Goal: Task Accomplishment & Management: Manage account settings

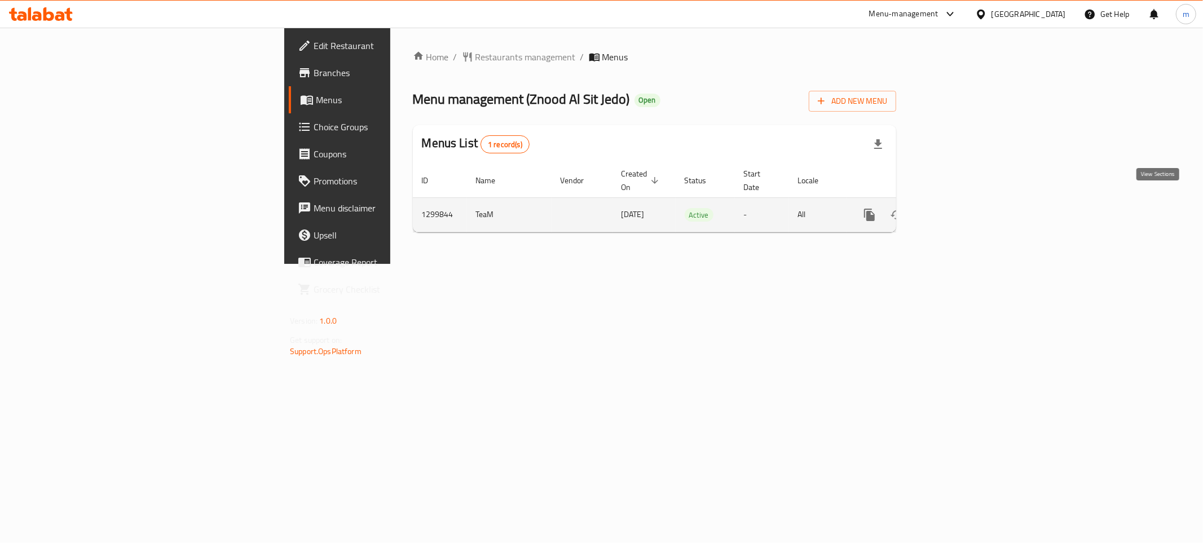
click at [957, 208] on icon "enhanced table" at bounding box center [951, 215] width 14 height 14
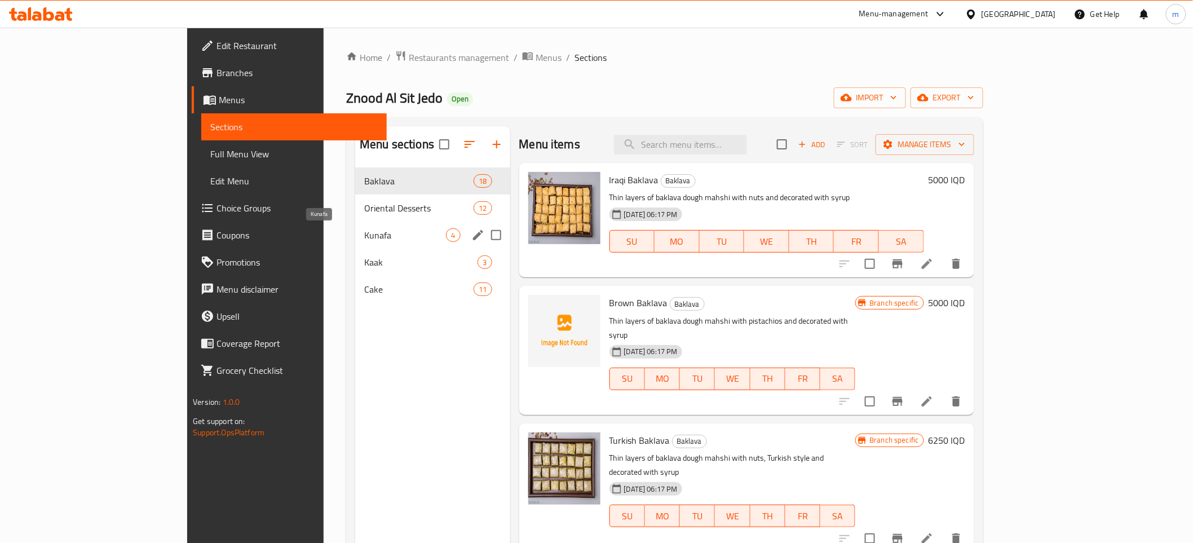
click at [364, 239] on span "Kunafa" at bounding box center [405, 235] width 82 height 14
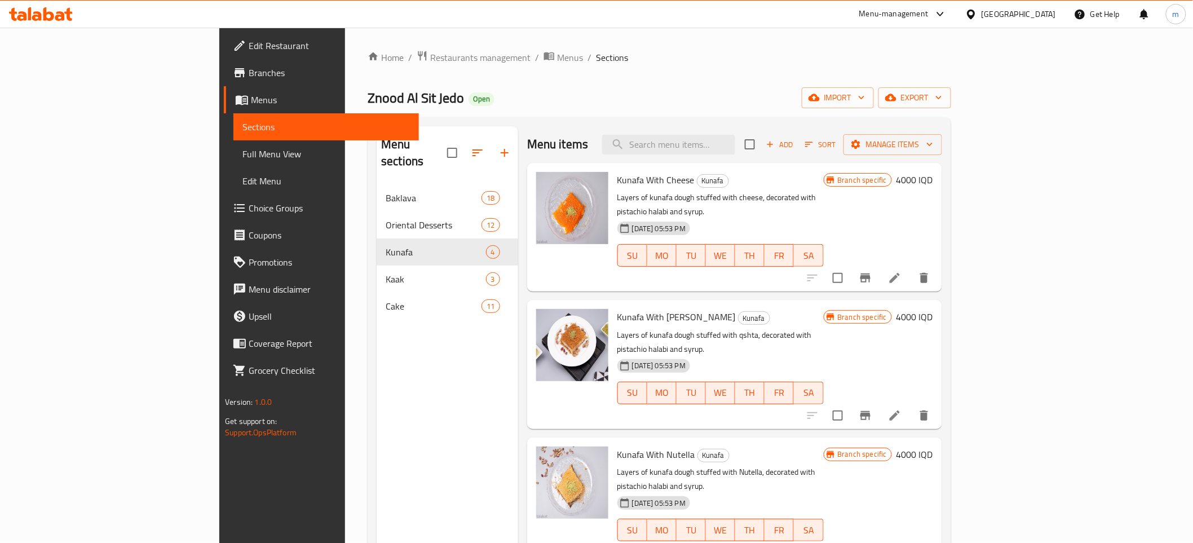
click at [249, 77] on span "Branches" at bounding box center [329, 73] width 161 height 14
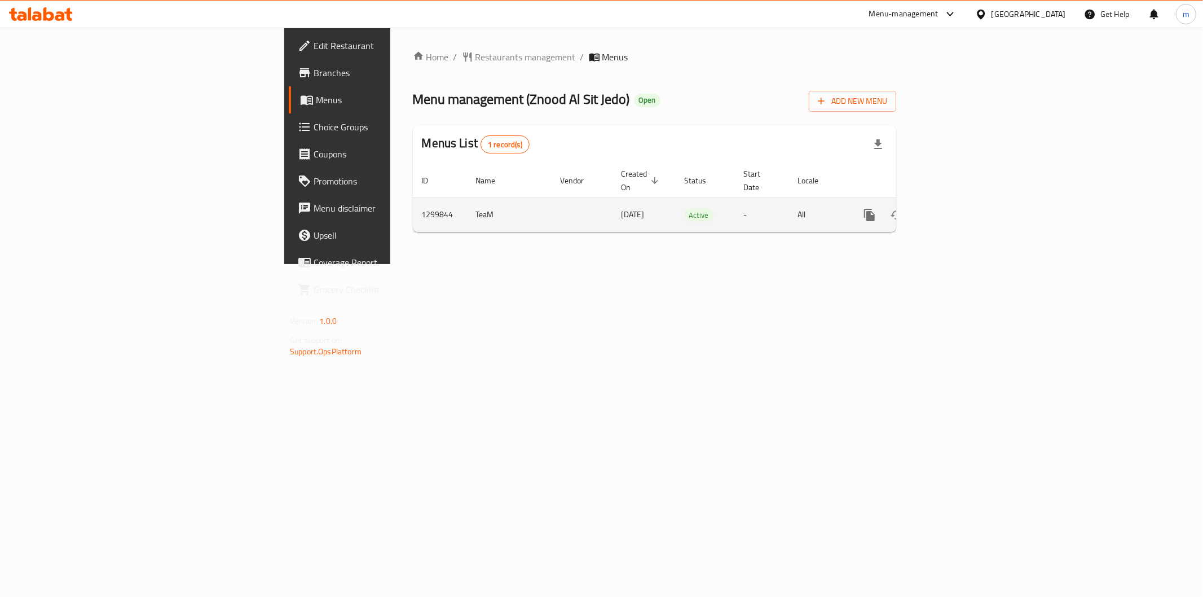
click at [957, 208] on icon "enhanced table" at bounding box center [951, 215] width 14 height 14
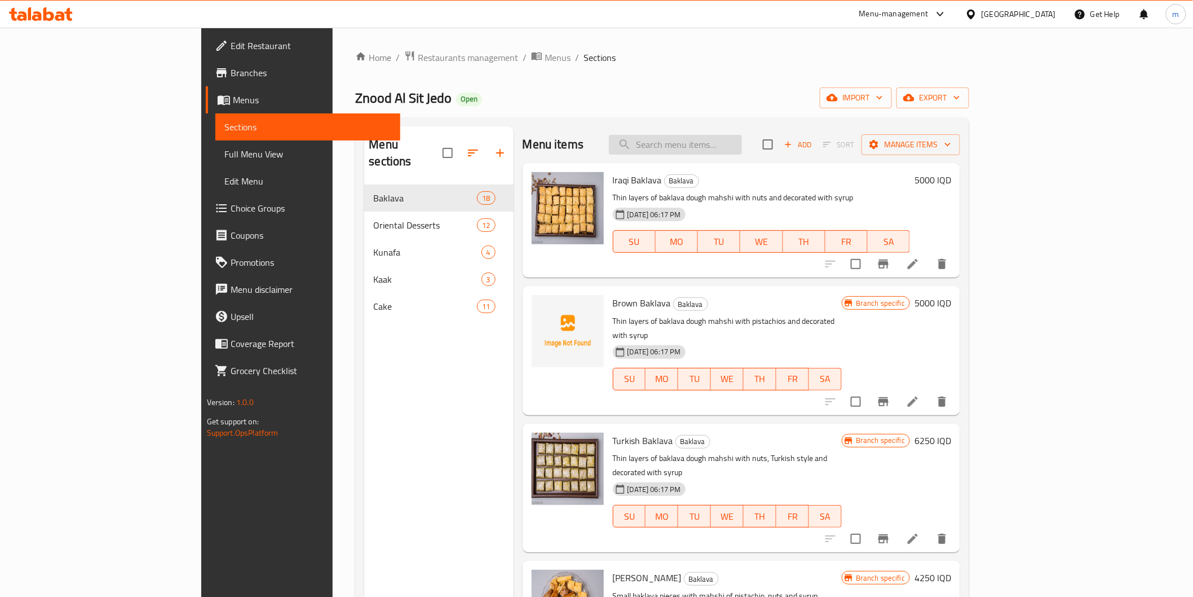
click at [742, 142] on input "search" at bounding box center [675, 145] width 133 height 20
paste input "Znoud El Sit"
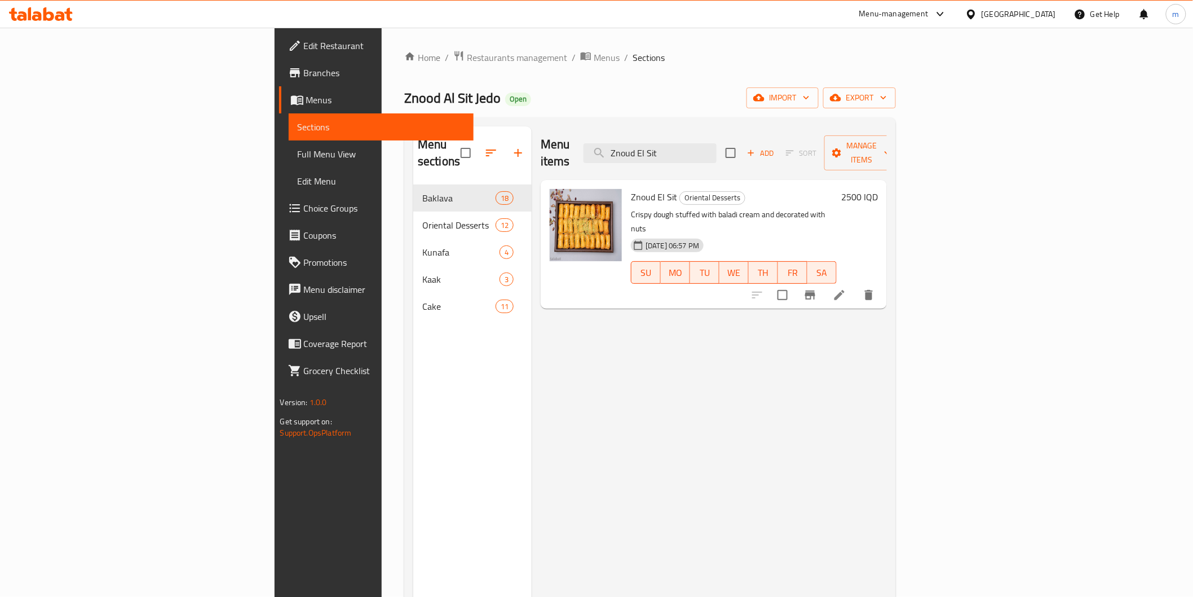
type input "Znoud El Sit"
click at [467, 58] on span "Restaurants management" at bounding box center [517, 58] width 100 height 14
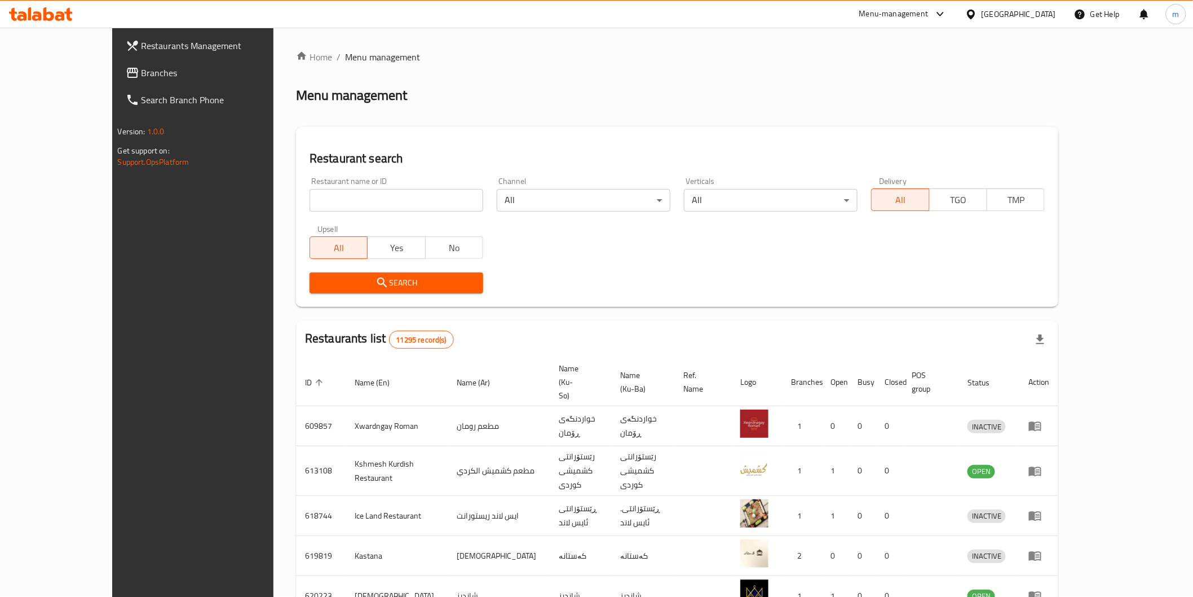
click at [334, 190] on input "search" at bounding box center [397, 200] width 174 height 23
paste input "HBF"
type input "HBF"
click at [319, 284] on span "Search" at bounding box center [397, 283] width 156 height 14
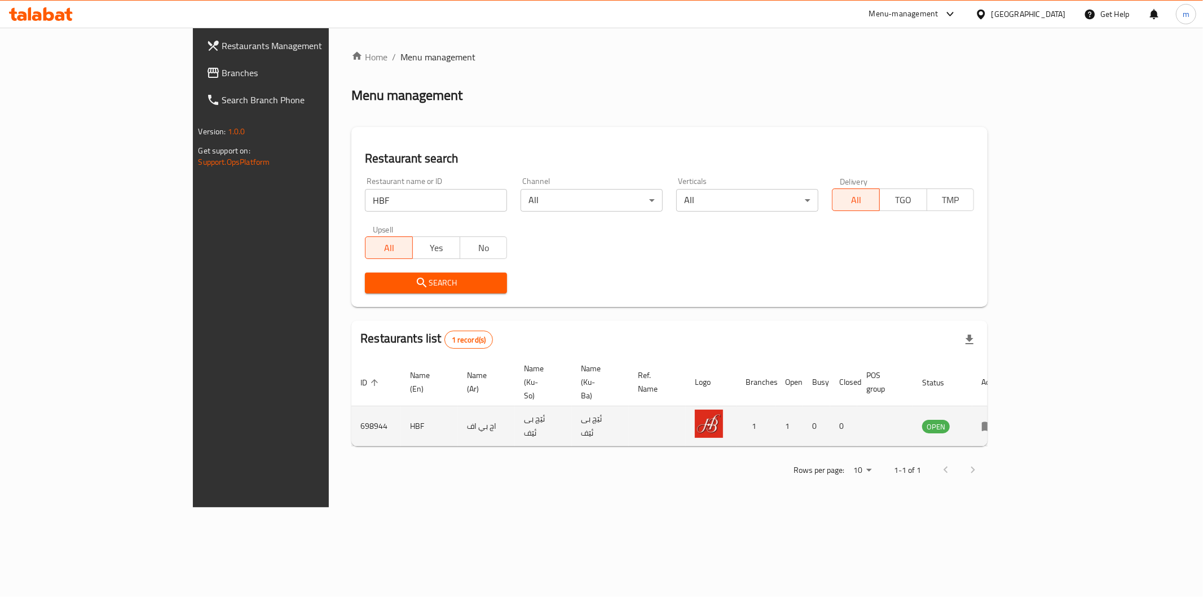
click at [995, 419] on icon "enhanced table" at bounding box center [988, 426] width 14 height 14
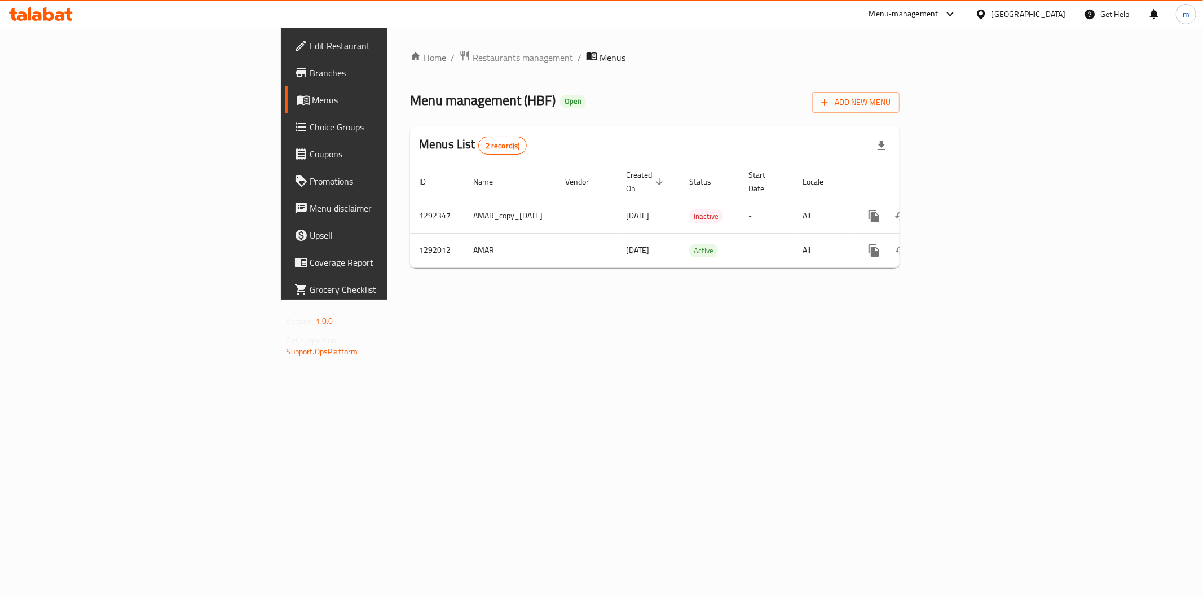
click at [310, 72] on span "Branches" at bounding box center [391, 73] width 162 height 14
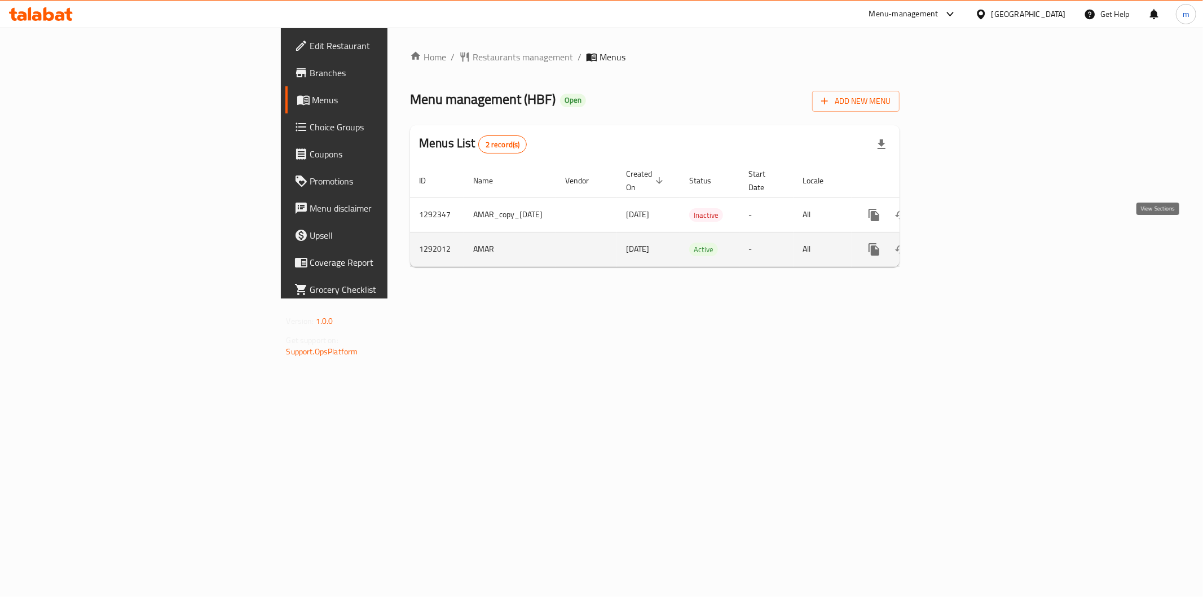
click at [962, 242] on icon "enhanced table" at bounding box center [955, 249] width 14 height 14
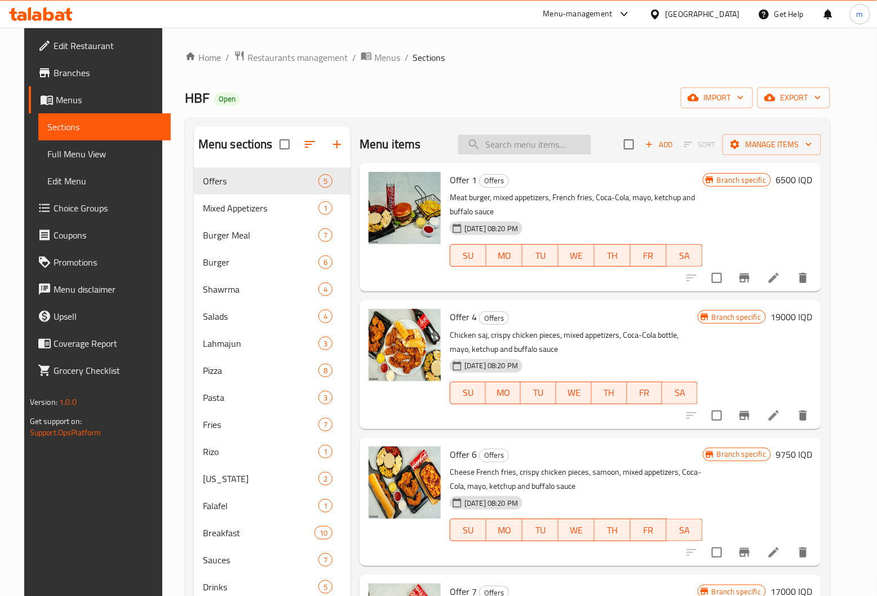
click at [517, 137] on input "search" at bounding box center [524, 145] width 133 height 20
paste input "tuna pizza"
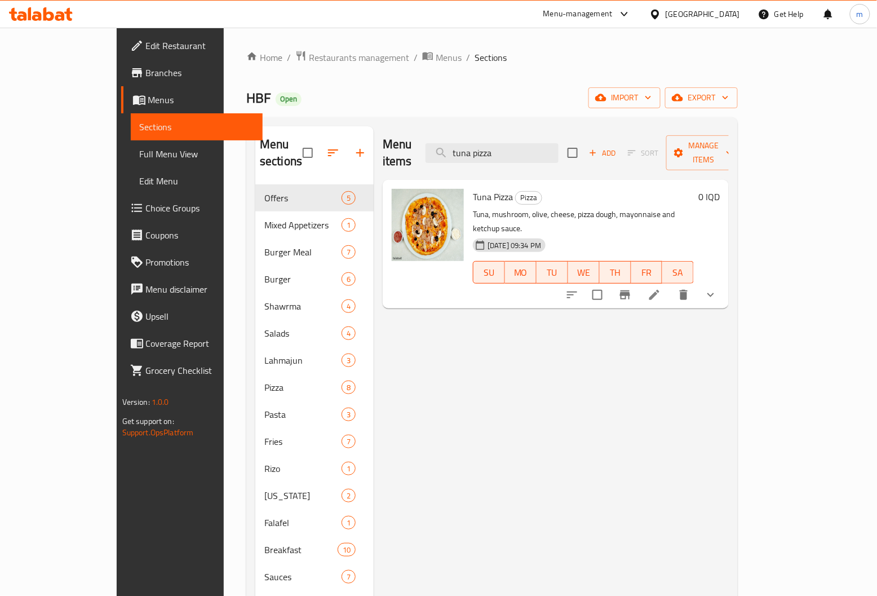
type input "tuna pizza"
click at [729, 258] on div "Tuna Pizza Pizza Tuna, mushroom, olive, cheese, pizza dough, mayonnaise and ket…" at bounding box center [556, 244] width 346 height 129
click at [718, 288] on icon "show more" at bounding box center [711, 295] width 14 height 14
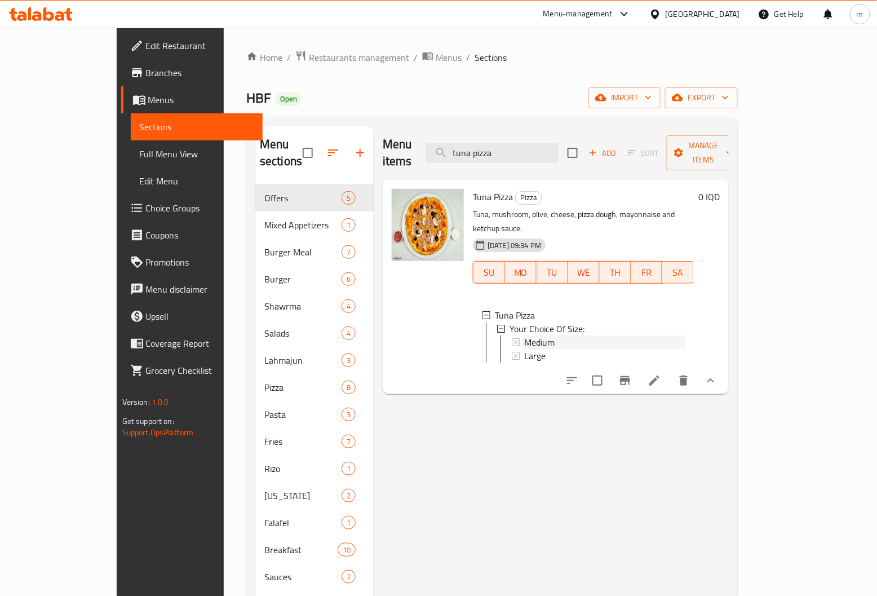
click at [602, 336] on div "Medium" at bounding box center [604, 343] width 161 height 14
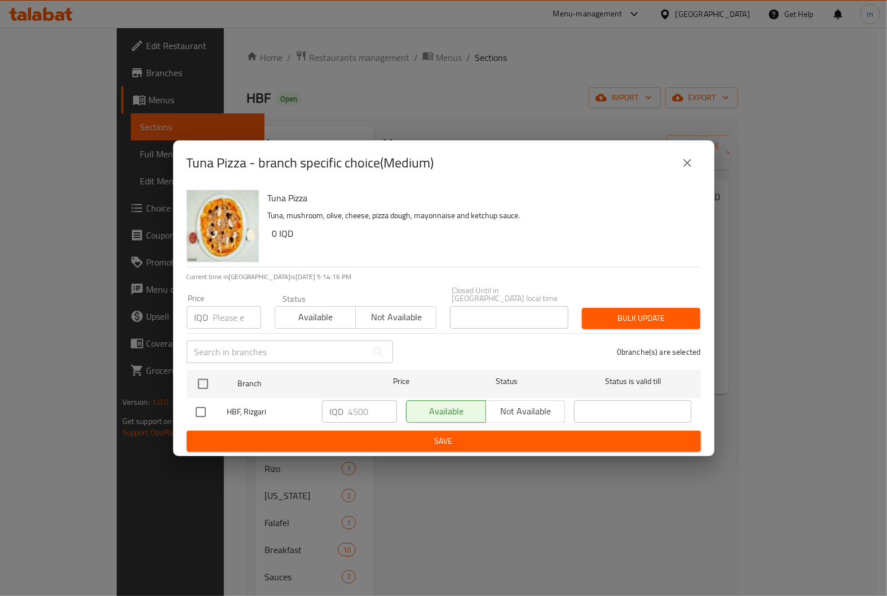
click at [686, 170] on icon "close" at bounding box center [688, 163] width 14 height 14
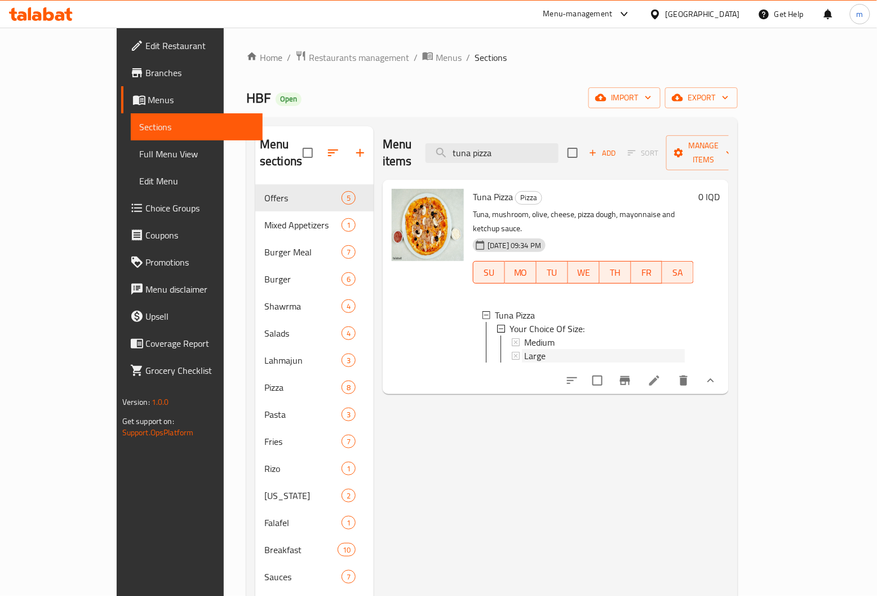
click at [615, 349] on div "Large" at bounding box center [604, 356] width 161 height 14
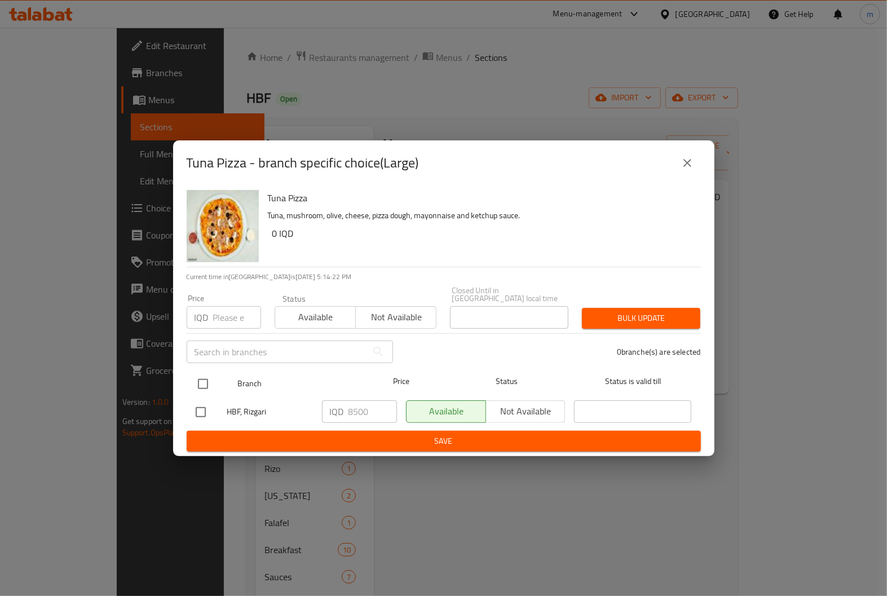
click at [195, 380] on input "checkbox" at bounding box center [203, 384] width 24 height 24
checkbox input "true"
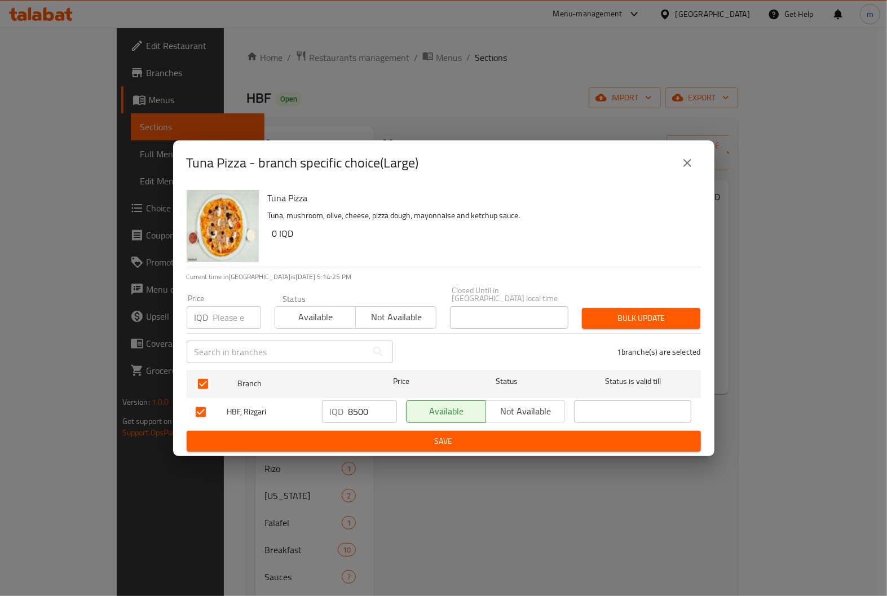
click at [361, 403] on input "8500" at bounding box center [372, 411] width 48 height 23
paste input "90"
type input "9000"
click at [376, 438] on span "Save" at bounding box center [444, 441] width 496 height 14
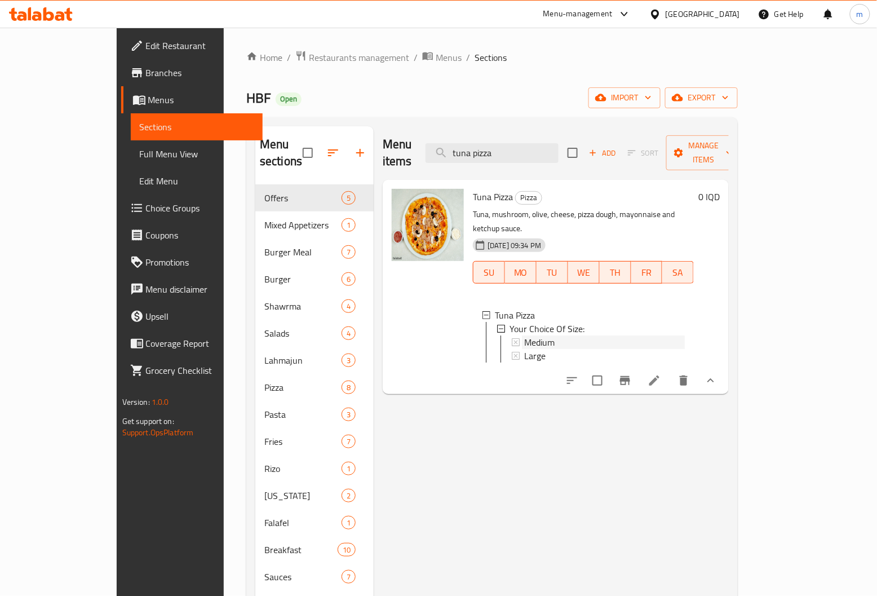
click at [524, 336] on span "Medium" at bounding box center [539, 343] width 30 height 14
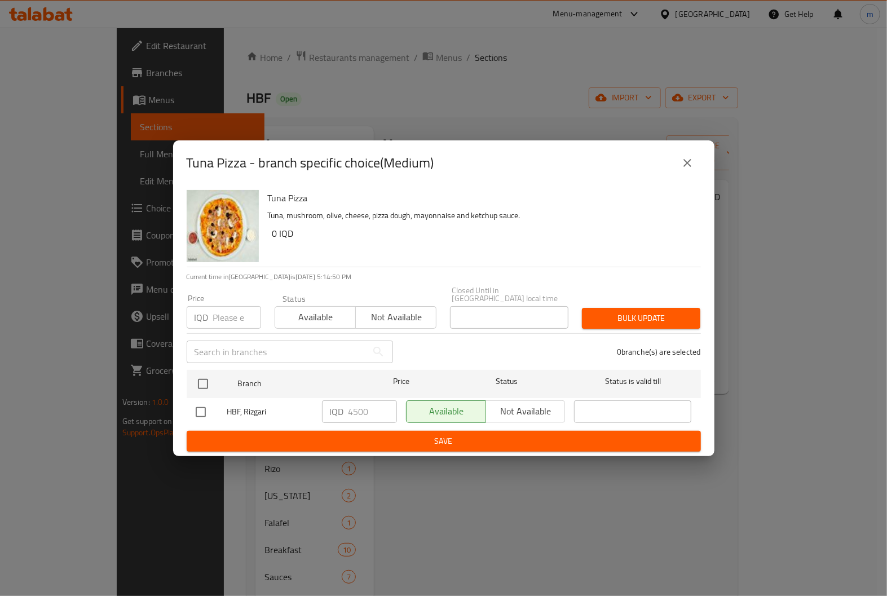
click at [685, 167] on icon "close" at bounding box center [688, 163] width 14 height 14
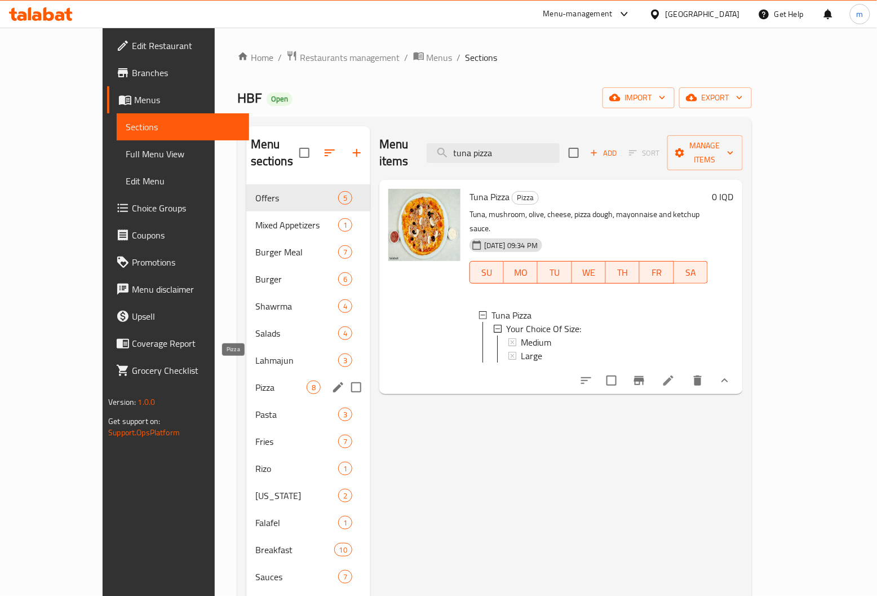
click at [255, 381] on span "Pizza" at bounding box center [280, 388] width 51 height 14
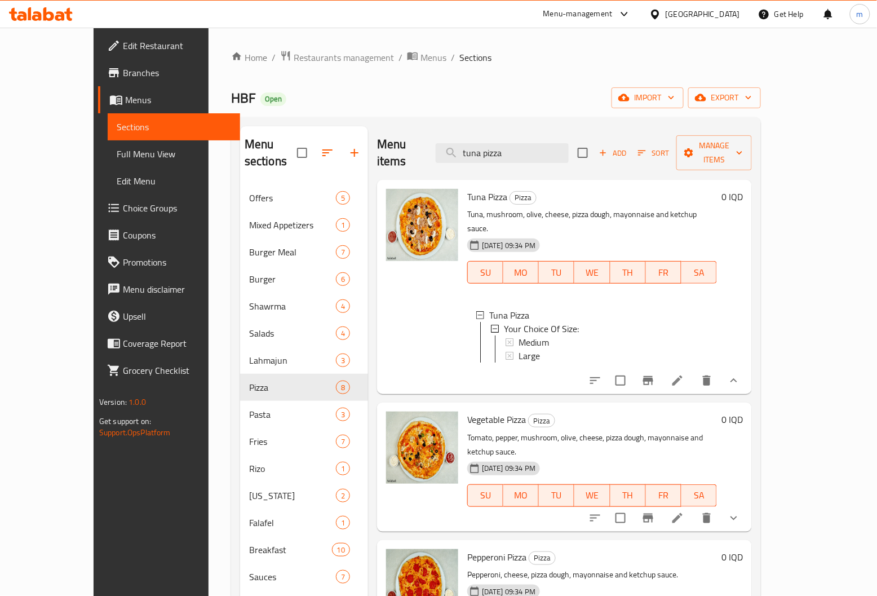
click at [117, 160] on span "Full Menu View" at bounding box center [174, 154] width 114 height 14
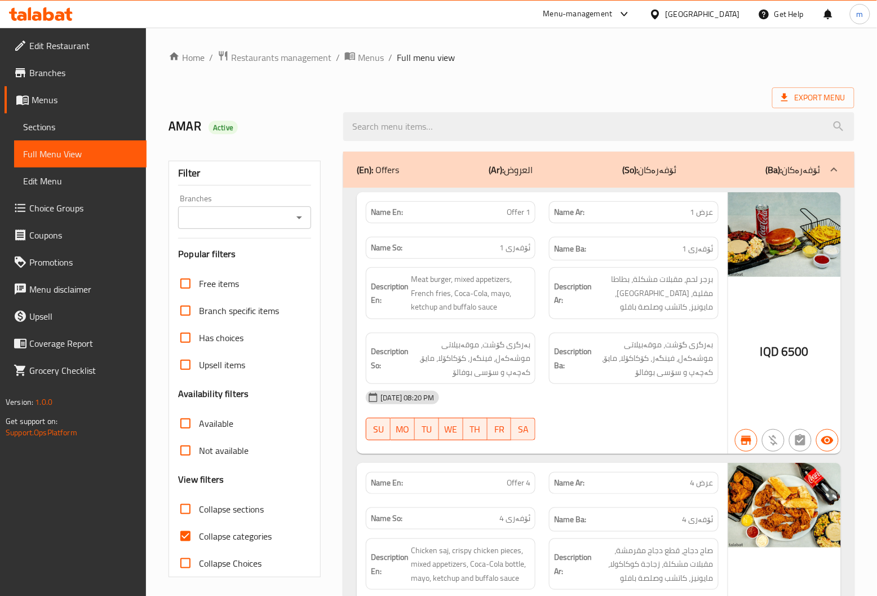
click at [299, 215] on icon "Open" at bounding box center [300, 218] width 14 height 14
click at [261, 264] on li "HBF, Rizgari" at bounding box center [245, 266] width 133 height 20
type input "HBF, Rizgari"
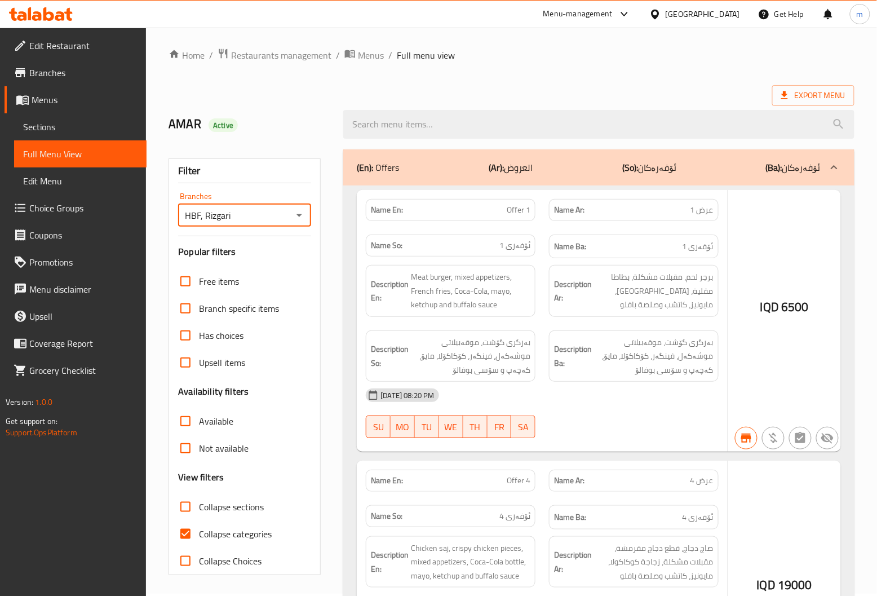
scroll to position [3, 0]
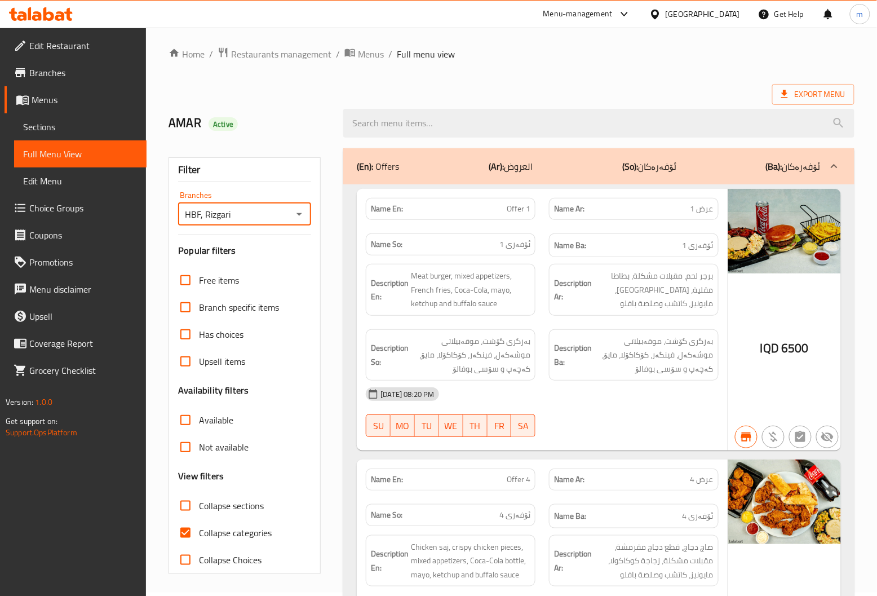
click at [184, 534] on input "Collapse categories" at bounding box center [185, 532] width 27 height 27
checkbox input "false"
click at [188, 506] on input "Collapse sections" at bounding box center [185, 505] width 27 height 27
checkbox input "true"
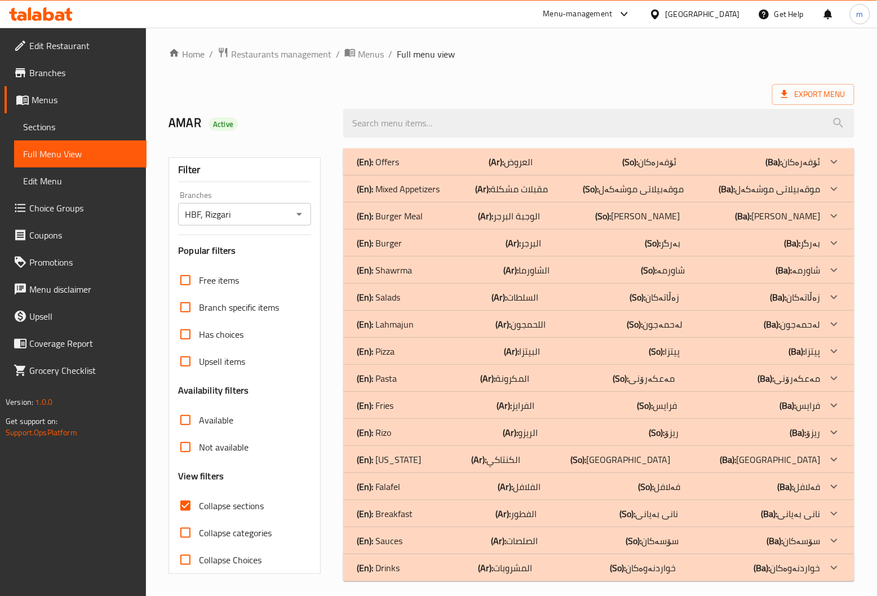
click at [412, 169] on div "(En): Pizza (Ar): البيتزا (So): پیتزا (Ba): پیتزا" at bounding box center [589, 162] width 464 height 14
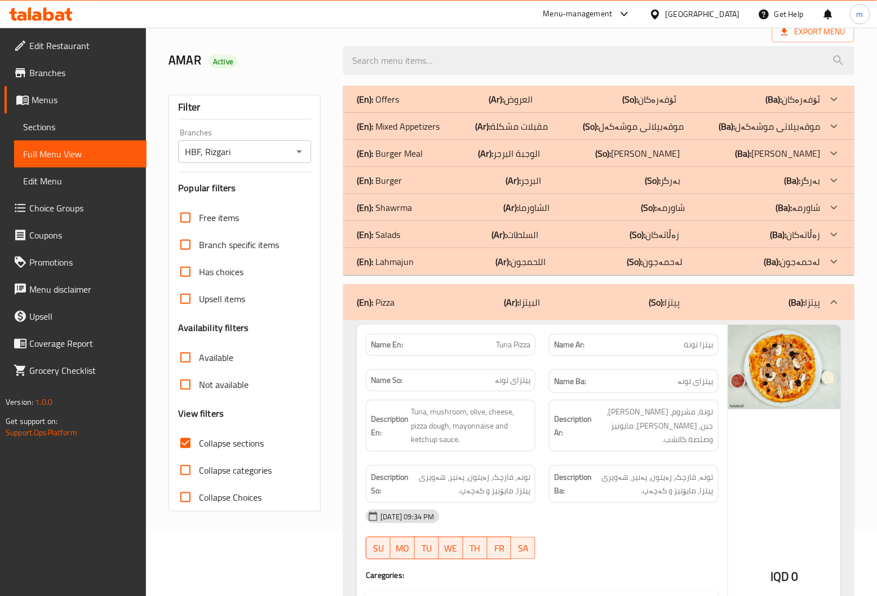
scroll to position [0, 0]
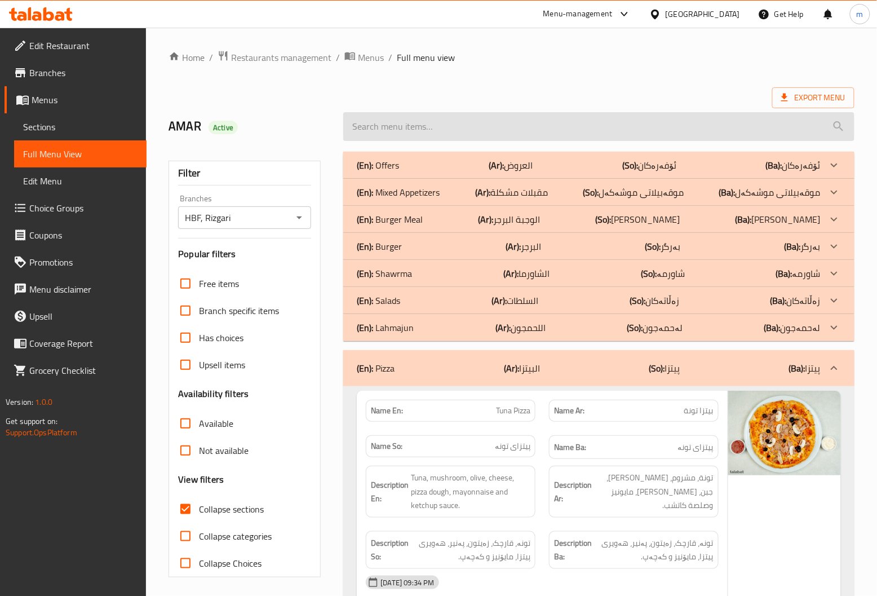
click at [560, 121] on input "search" at bounding box center [598, 126] width 511 height 29
paste input "tuna pizza"
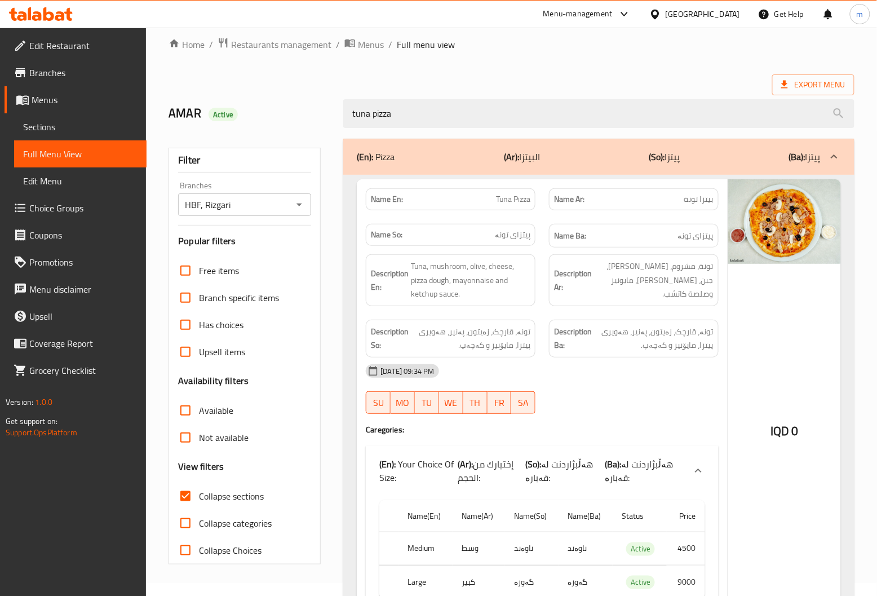
scroll to position [88, 0]
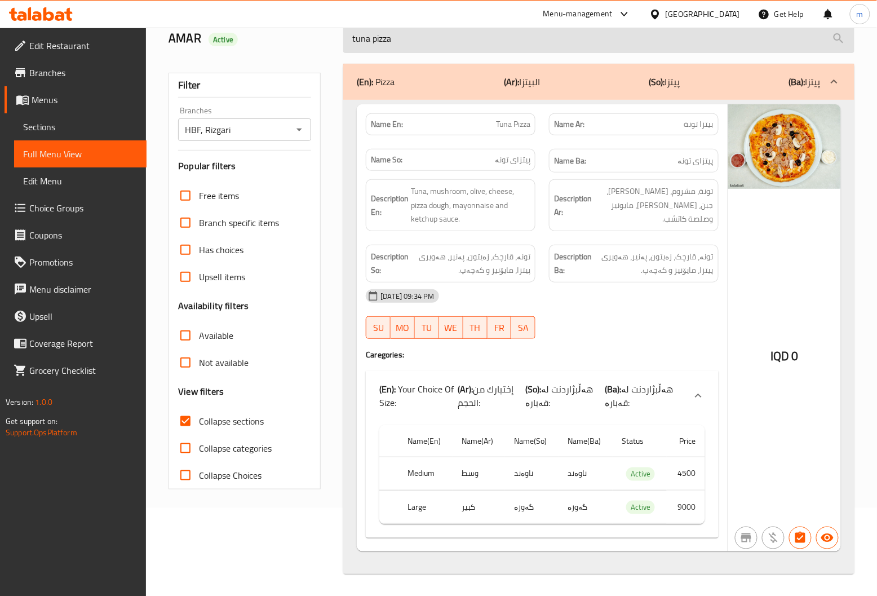
click at [519, 42] on input "tuna pizza" at bounding box center [598, 38] width 511 height 29
paste input "vegetable"
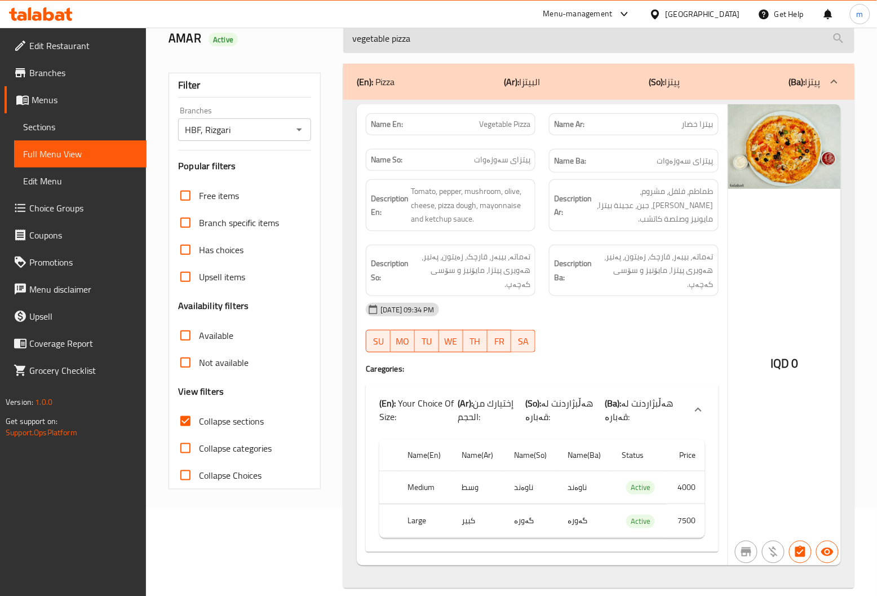
click at [462, 36] on input "vegetable pizza" at bounding box center [598, 38] width 511 height 29
paste input "pepperoni"
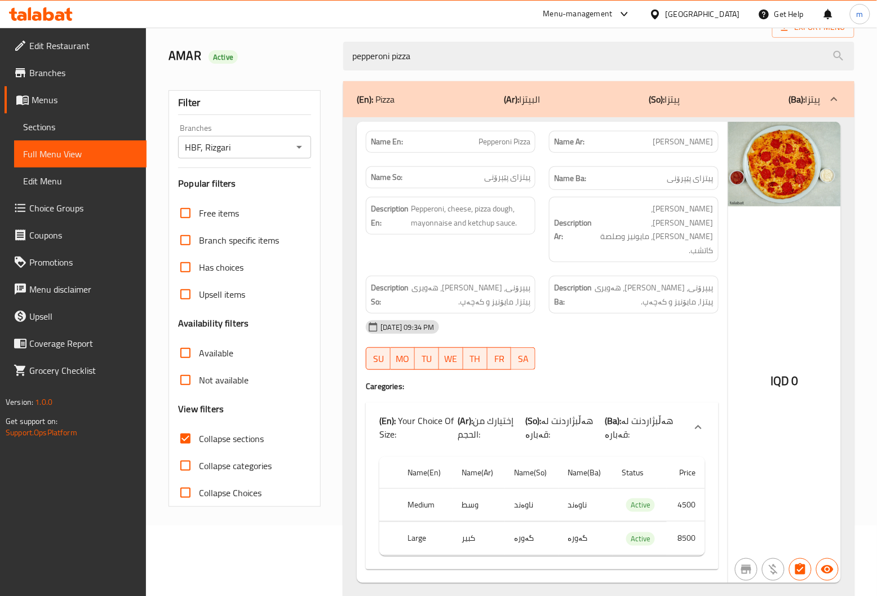
scroll to position [74, 0]
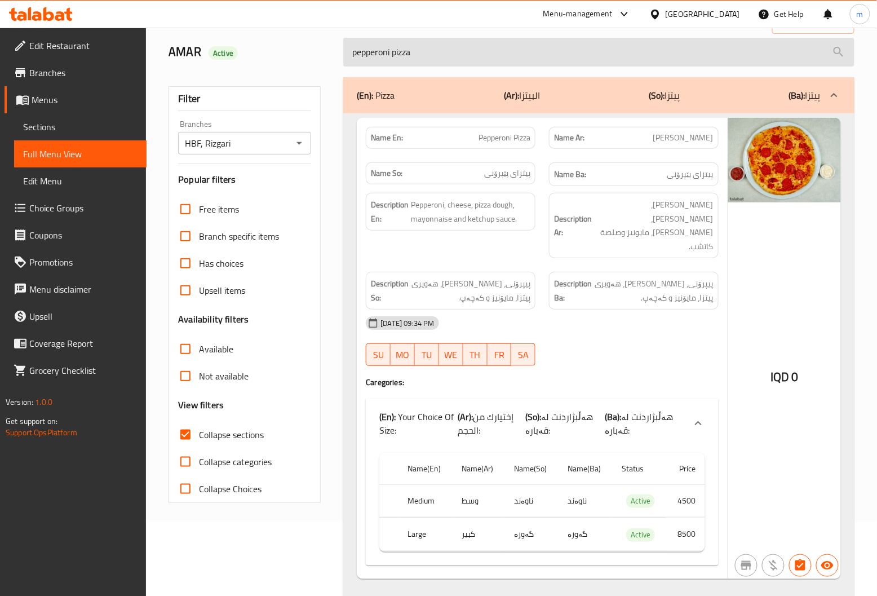
click at [464, 51] on input "pepperoni pizza" at bounding box center [598, 52] width 511 height 29
paste input "margherita"
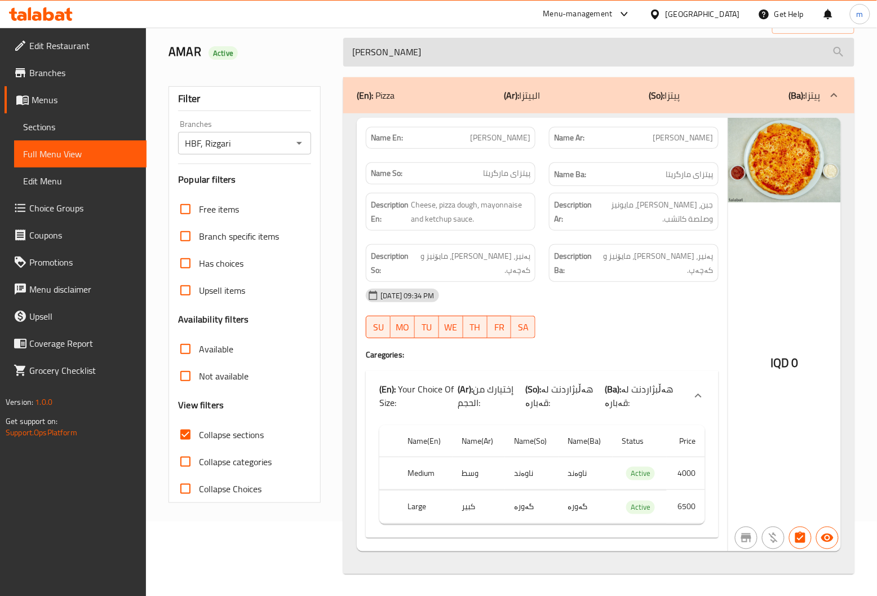
click at [476, 42] on input "margherita pizza" at bounding box center [598, 52] width 511 height 29
paste input "eat"
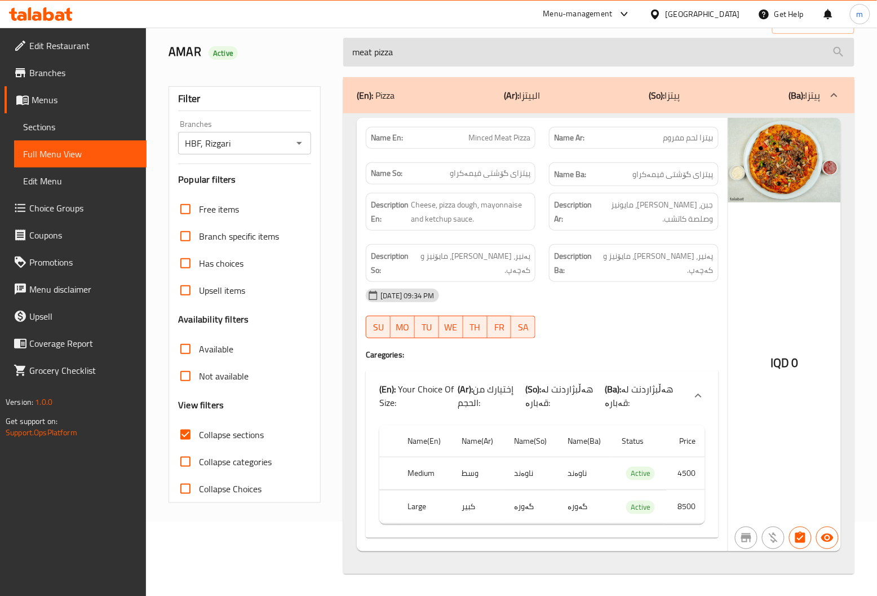
click at [493, 57] on input "meat pizza" at bounding box center [598, 52] width 511 height 29
paste input "chicken"
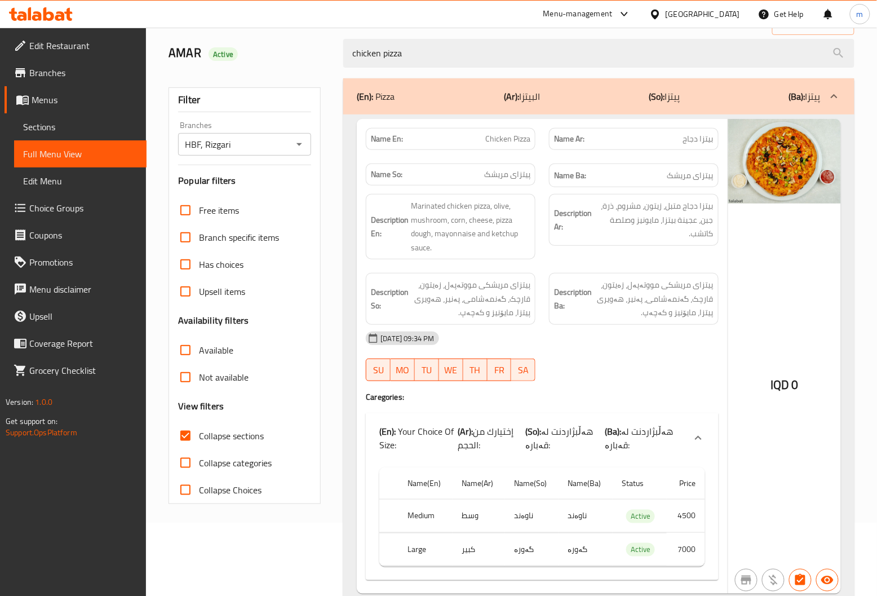
scroll to position [88, 0]
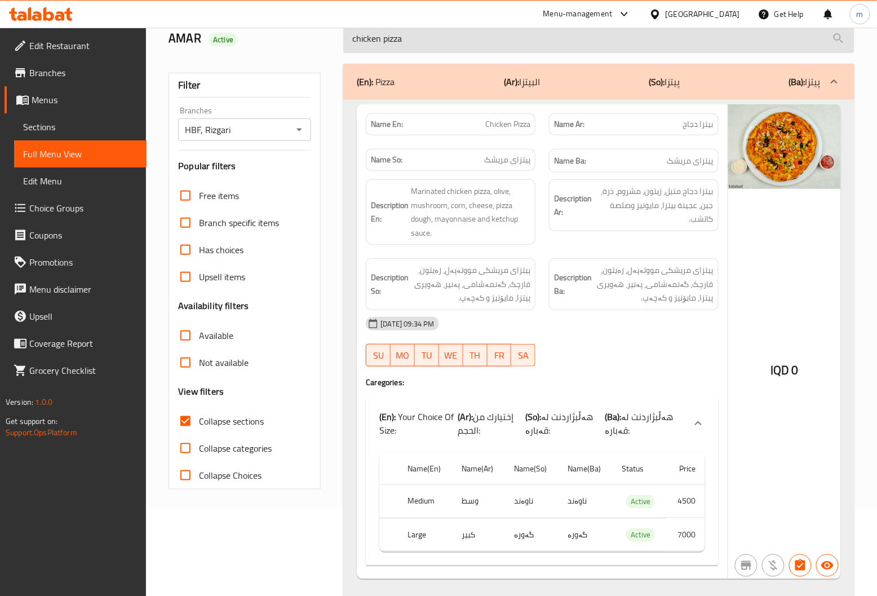
click at [476, 44] on input "chicken pizza" at bounding box center [598, 38] width 511 height 29
paste input "HBF P"
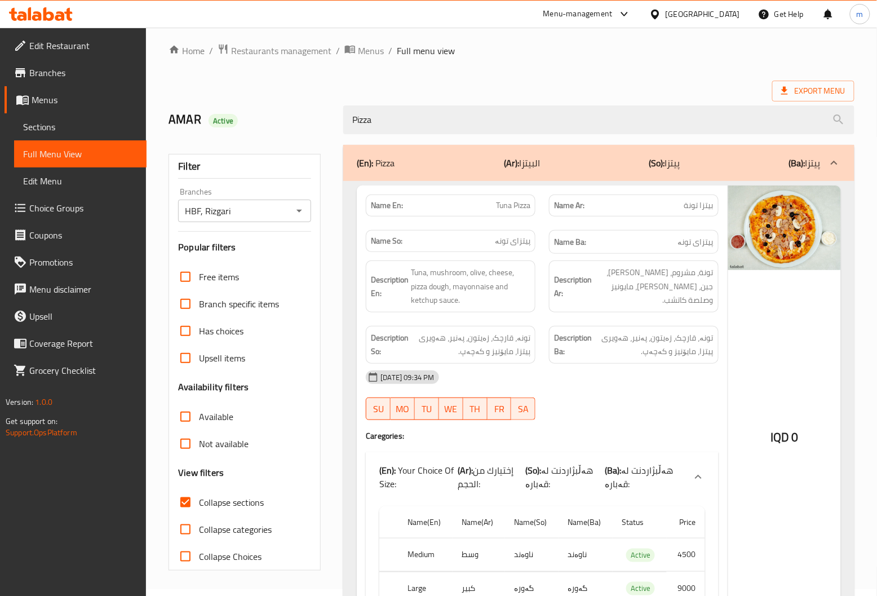
scroll to position [0, 0]
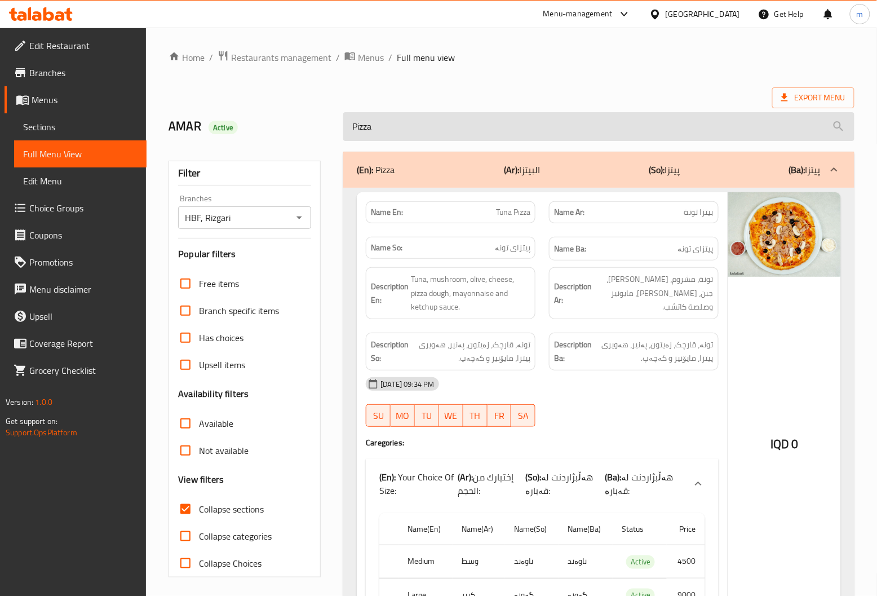
click at [495, 122] on input "Pizza" at bounding box center [598, 126] width 511 height 29
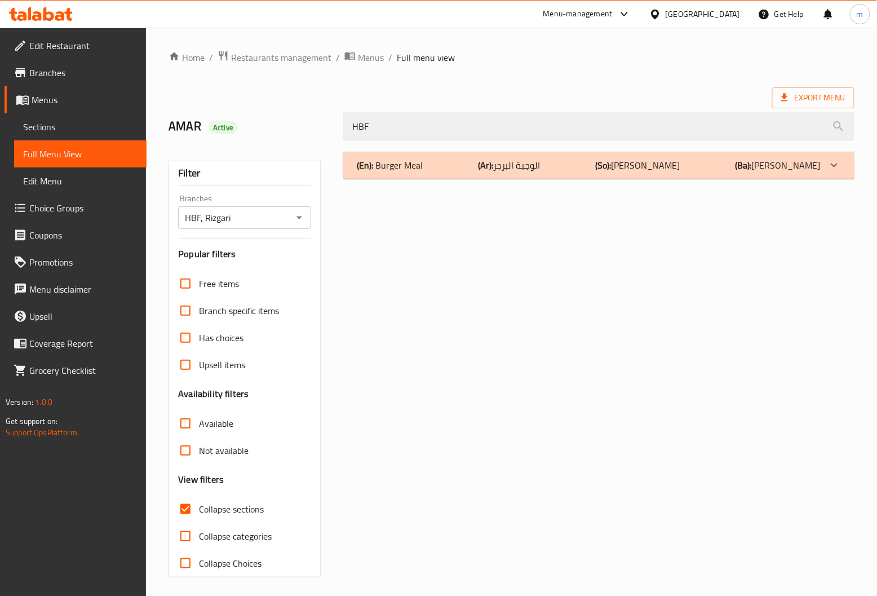
type input "HBF"
click at [584, 169] on div "(En): Burger Meal (Ar): الوجبة البرجر (So): ژەمی بەرگر (Ba): ژەمی بەرگر" at bounding box center [589, 165] width 464 height 14
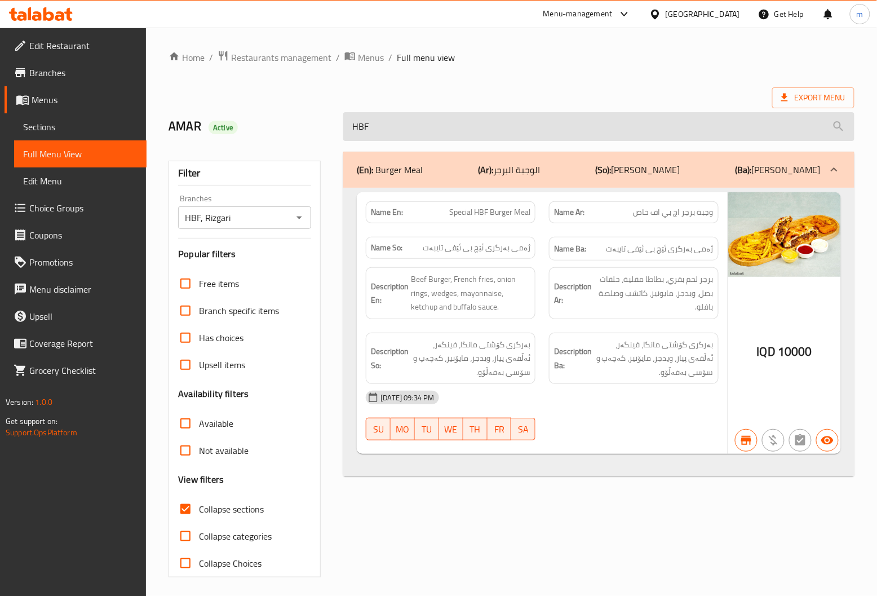
click at [447, 130] on input "HBF" at bounding box center [598, 126] width 511 height 29
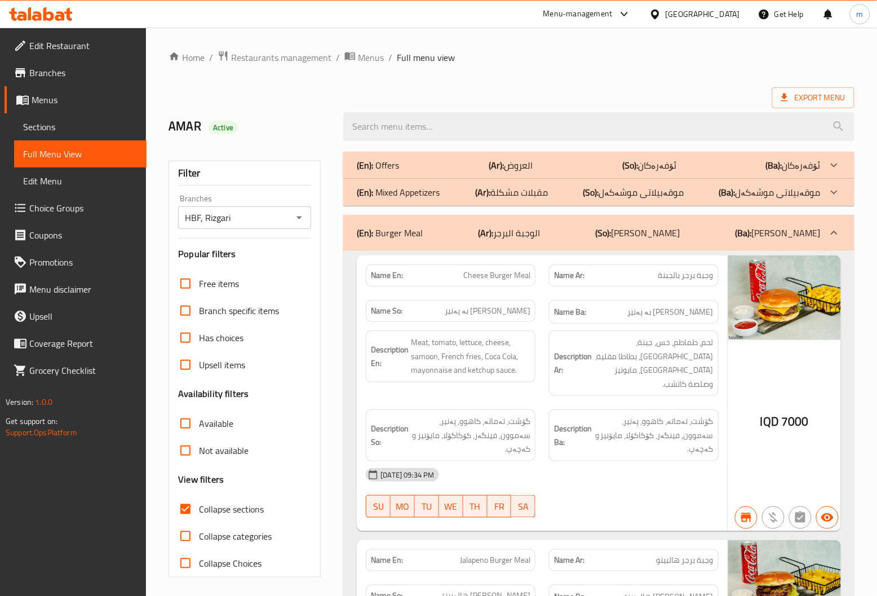
click at [411, 226] on p "(En): Burger Meal" at bounding box center [390, 233] width 66 height 14
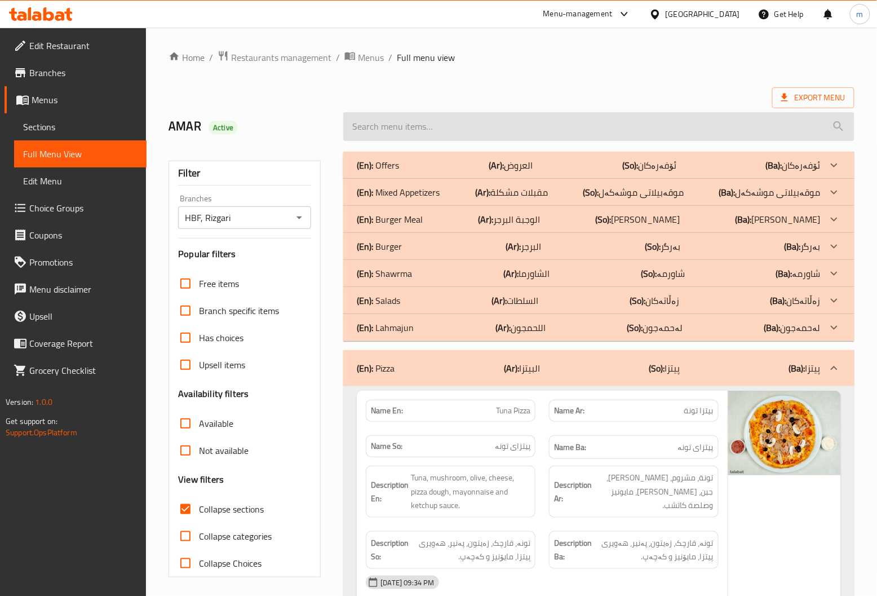
click at [439, 121] on input "search" at bounding box center [598, 126] width 511 height 29
paste input "alfredo pasta"
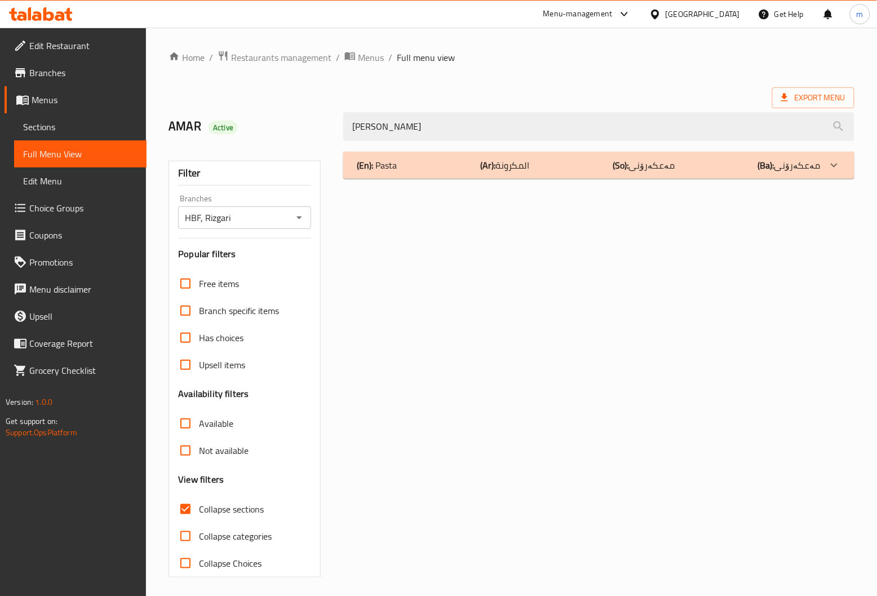
type input "alfredo pasta"
click at [420, 162] on div "(En): Pasta (Ar): المكرونة (So): مەعكەرۆنی (Ba): مەعكەرۆنی" at bounding box center [589, 165] width 464 height 14
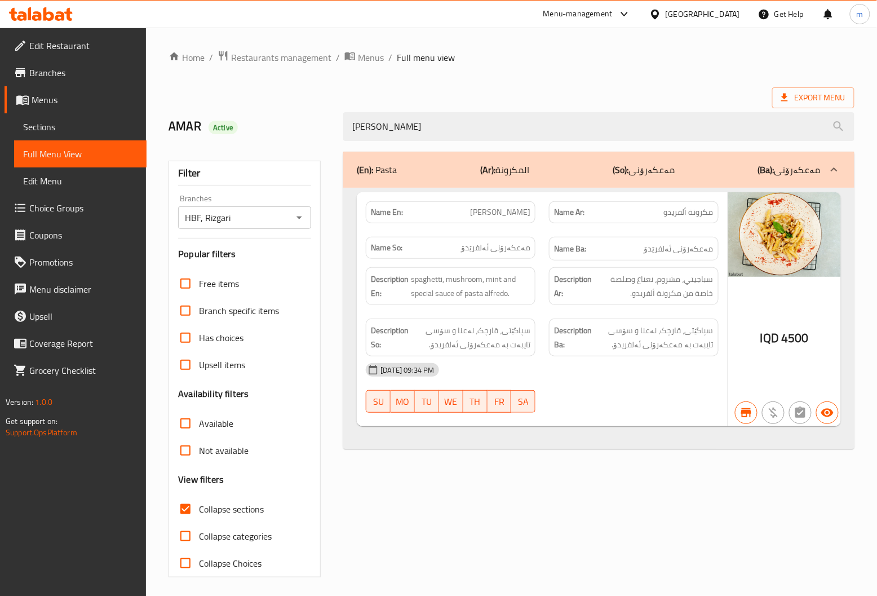
click at [67, 125] on span "Sections" at bounding box center [80, 127] width 114 height 14
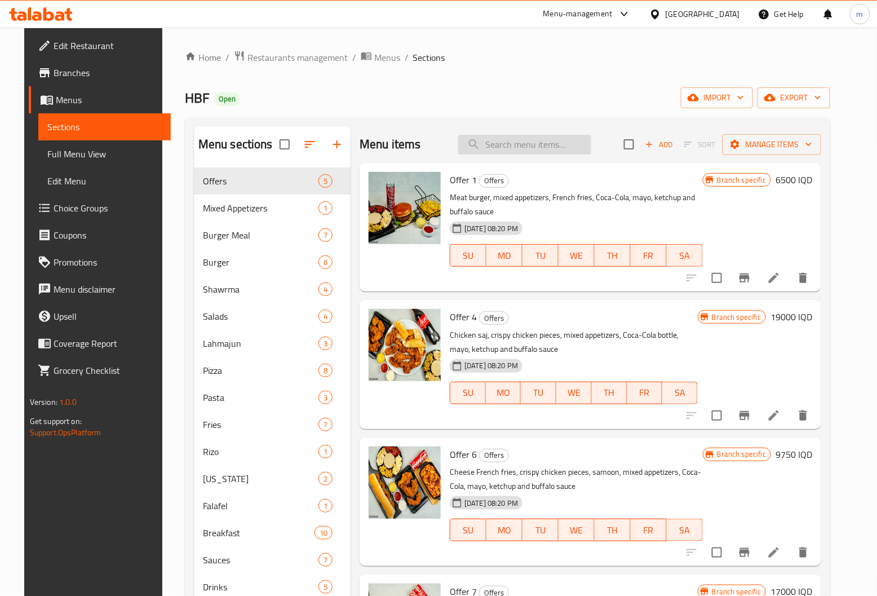
click at [523, 143] on input "search" at bounding box center [524, 145] width 133 height 20
paste input "alfredo pasta"
type input "alfredo pasta"
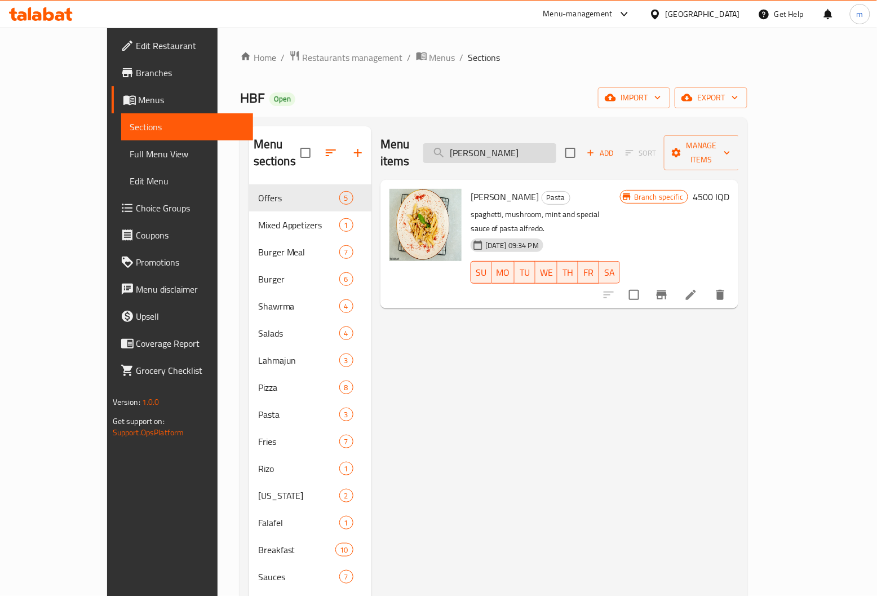
click at [545, 143] on input "alfredo pasta" at bounding box center [489, 153] width 133 height 20
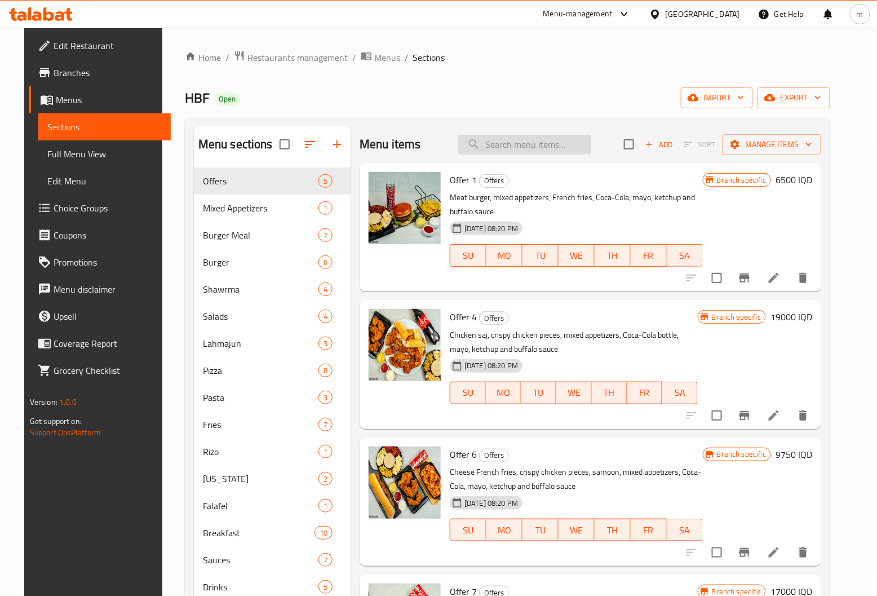
click at [543, 143] on input "search" at bounding box center [524, 145] width 133 height 20
paste input "tuna pizza"
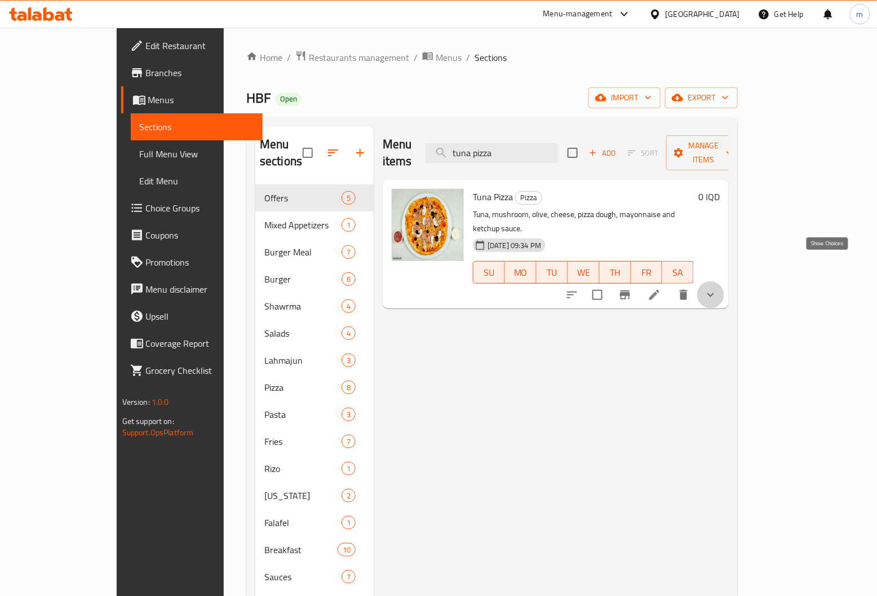
click at [714, 293] on icon "show more" at bounding box center [711, 295] width 7 height 4
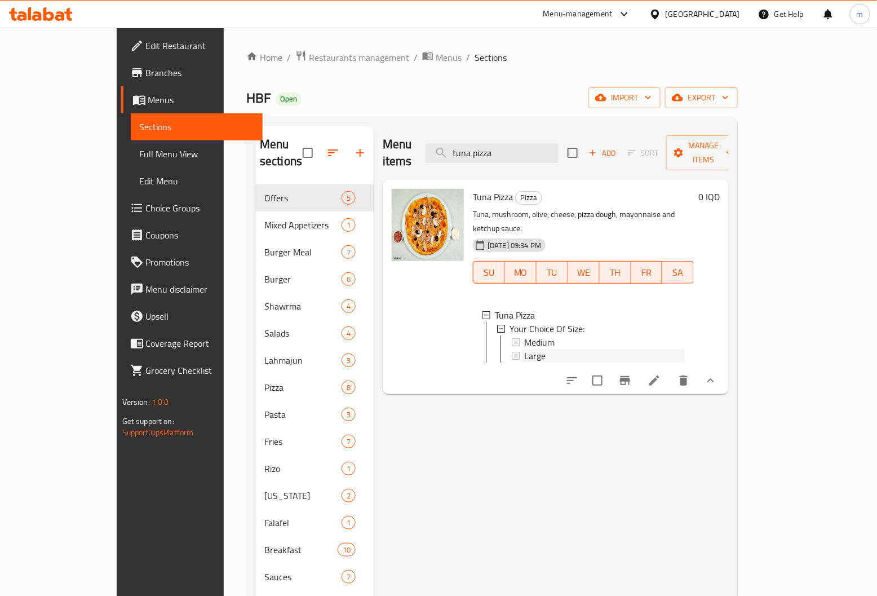
click at [524, 349] on span "Large" at bounding box center [534, 356] width 21 height 14
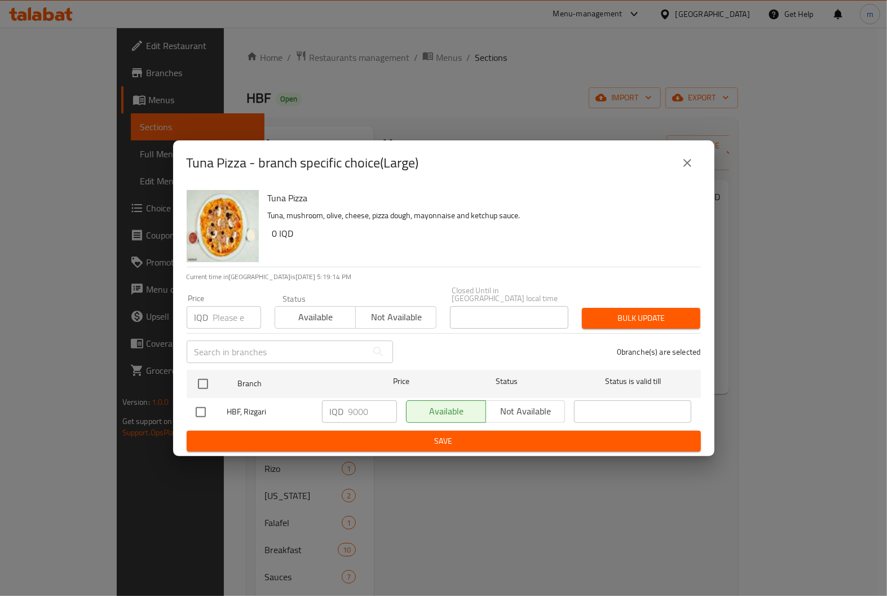
click at [687, 170] on icon "close" at bounding box center [688, 163] width 14 height 14
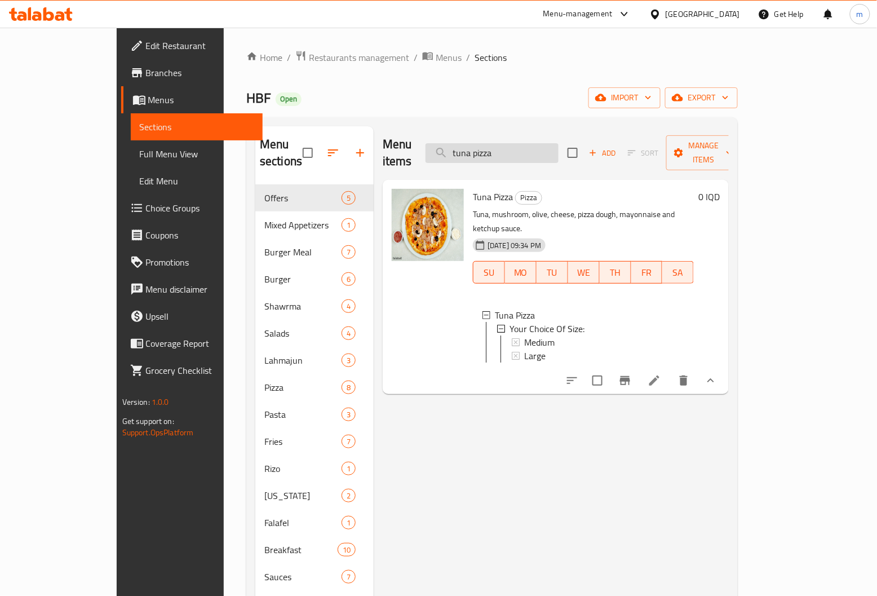
click at [541, 143] on input "tuna pizza" at bounding box center [492, 153] width 133 height 20
paste input "vegetable"
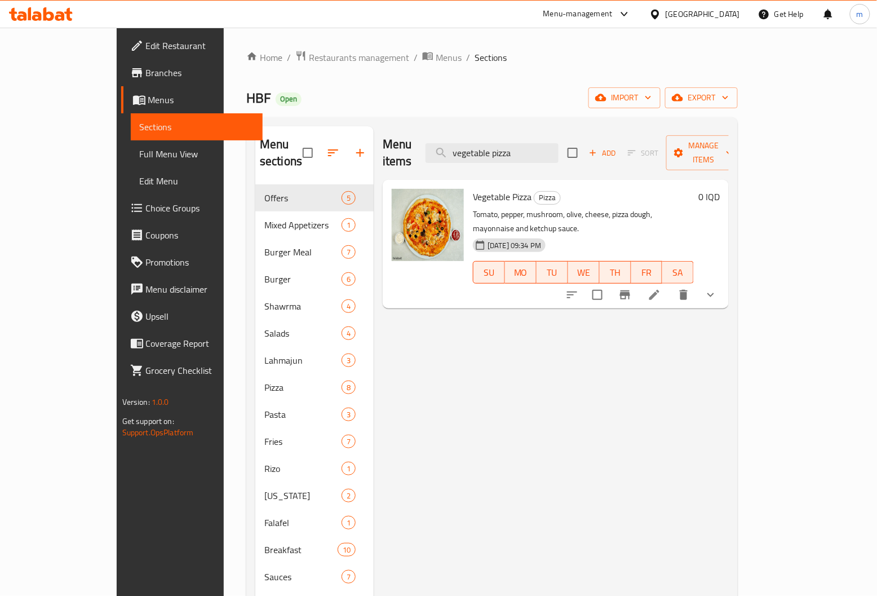
type input "vegetable pizza"
click at [718, 288] on icon "show more" at bounding box center [711, 295] width 14 height 14
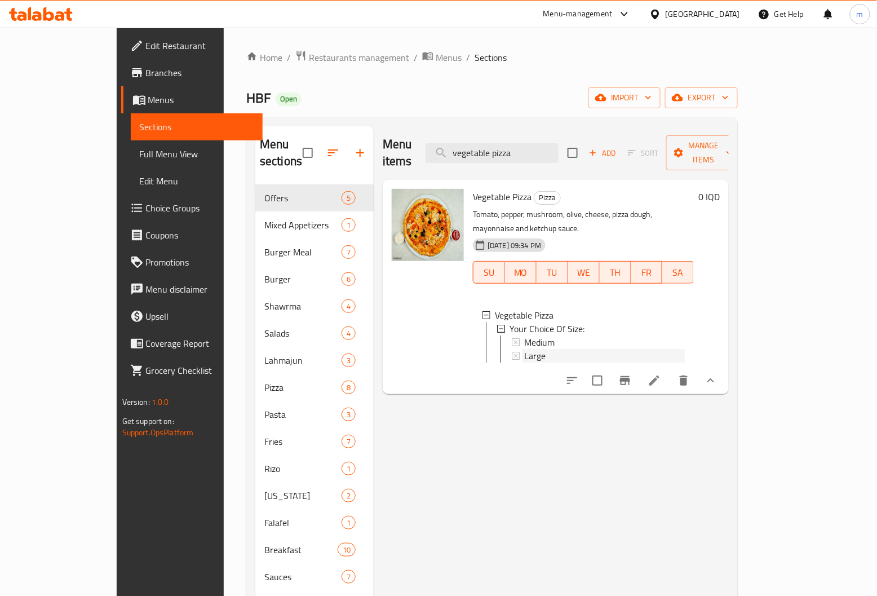
click at [524, 349] on div "Large" at bounding box center [604, 356] width 161 height 14
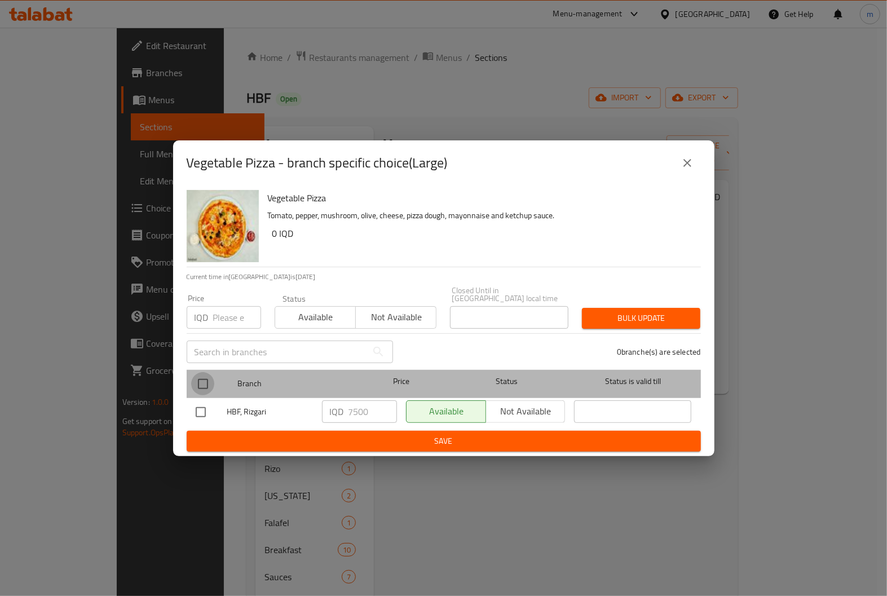
drag, startPoint x: 205, startPoint y: 376, endPoint x: 361, endPoint y: 421, distance: 162.4
click at [205, 376] on input "checkbox" at bounding box center [203, 384] width 24 height 24
checkbox input "true"
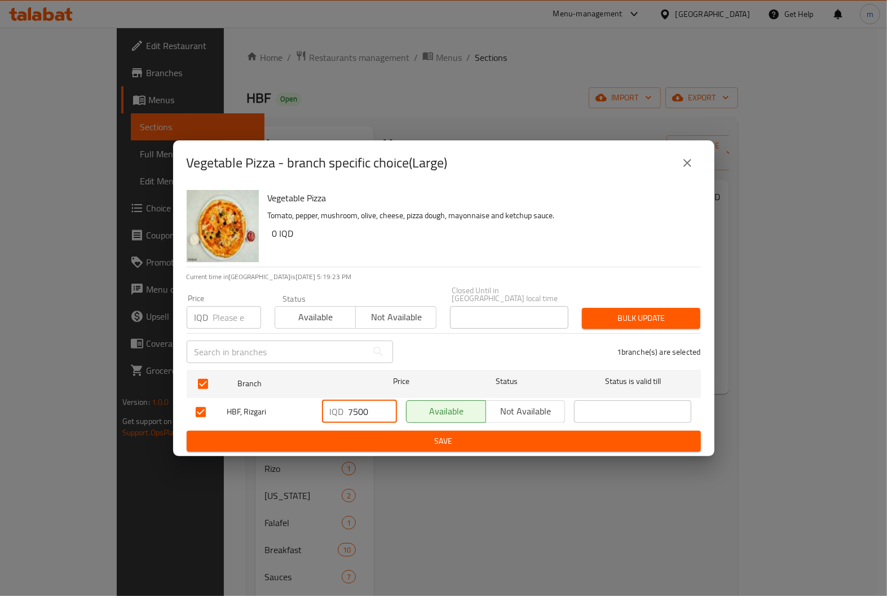
click at [358, 405] on input "7500" at bounding box center [372, 411] width 48 height 23
paste input "80"
type input "8000"
click at [386, 434] on span "Save" at bounding box center [444, 441] width 496 height 14
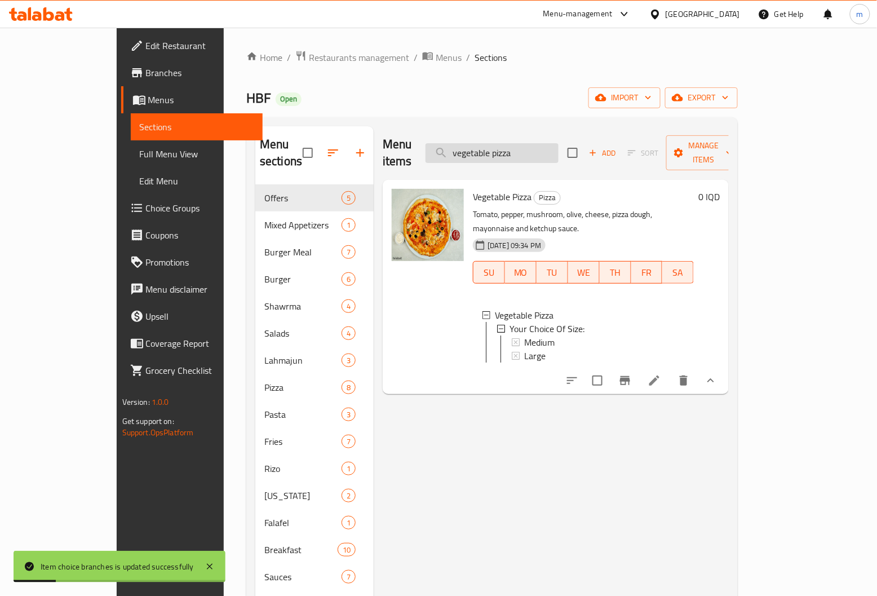
click at [520, 144] on input "vegetable pizza" at bounding box center [492, 153] width 133 height 20
paste input "pepperoni"
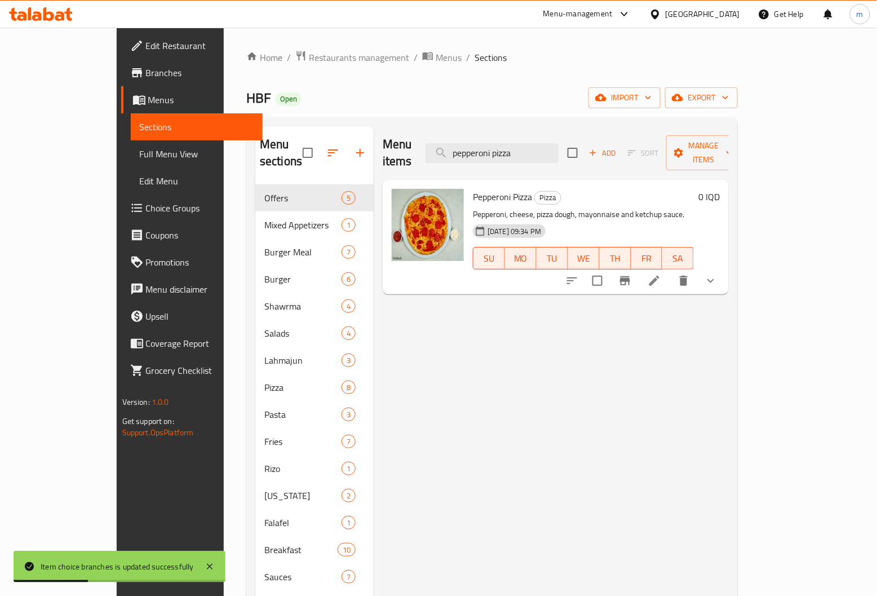
type input "pepperoni pizza"
click at [698, 267] on button "delete" at bounding box center [683, 280] width 27 height 27
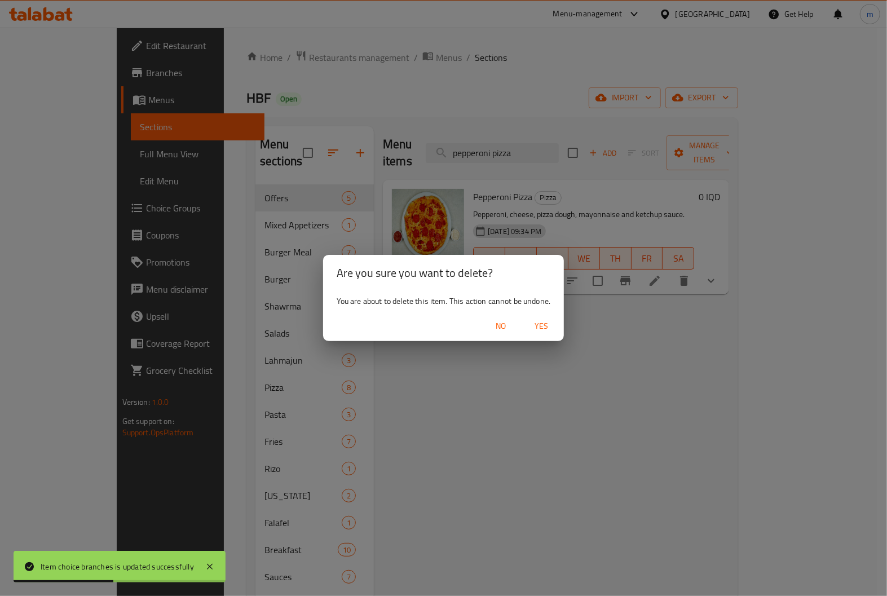
click at [504, 329] on span "No" at bounding box center [500, 326] width 27 height 14
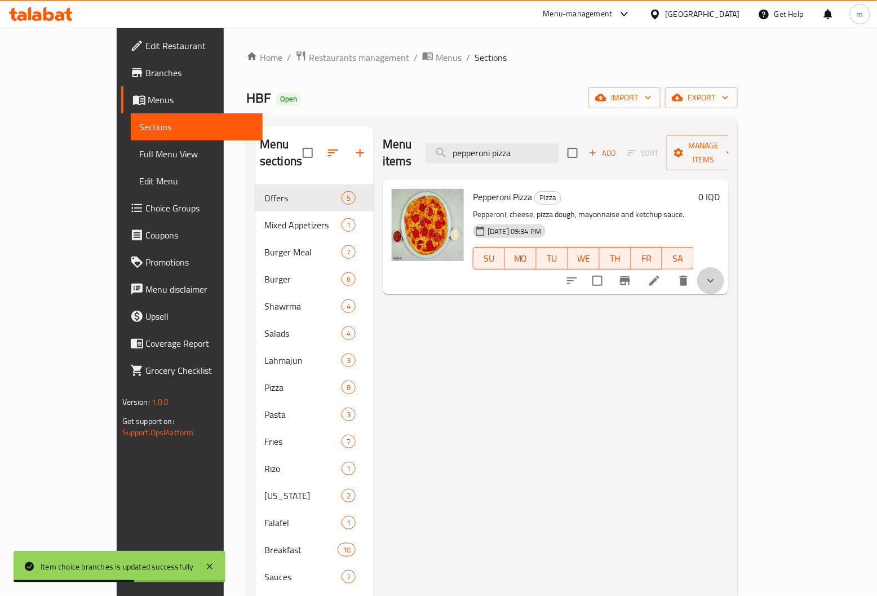
click at [725, 267] on button "show more" at bounding box center [711, 280] width 27 height 27
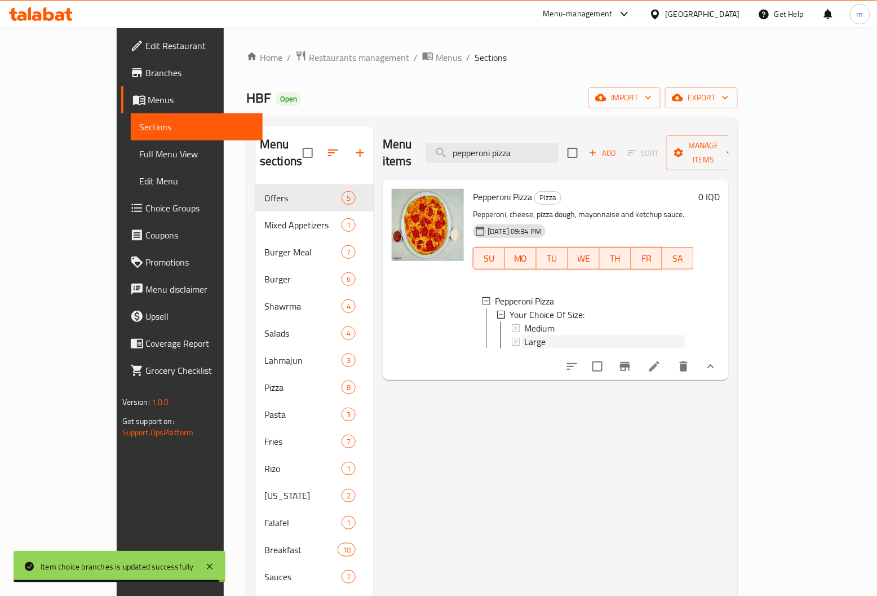
click at [524, 335] on div "Large" at bounding box center [604, 342] width 161 height 14
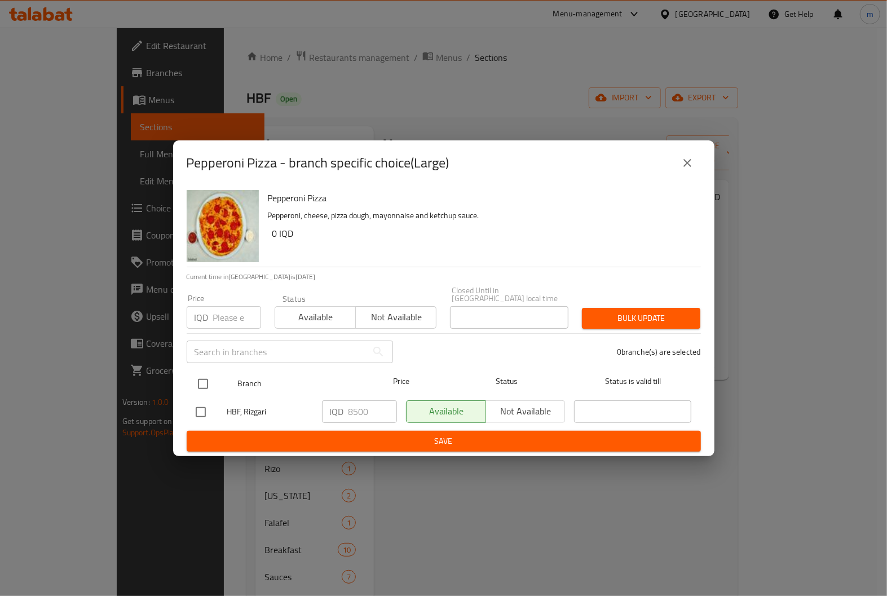
click at [211, 374] on input "checkbox" at bounding box center [203, 384] width 24 height 24
checkbox input "true"
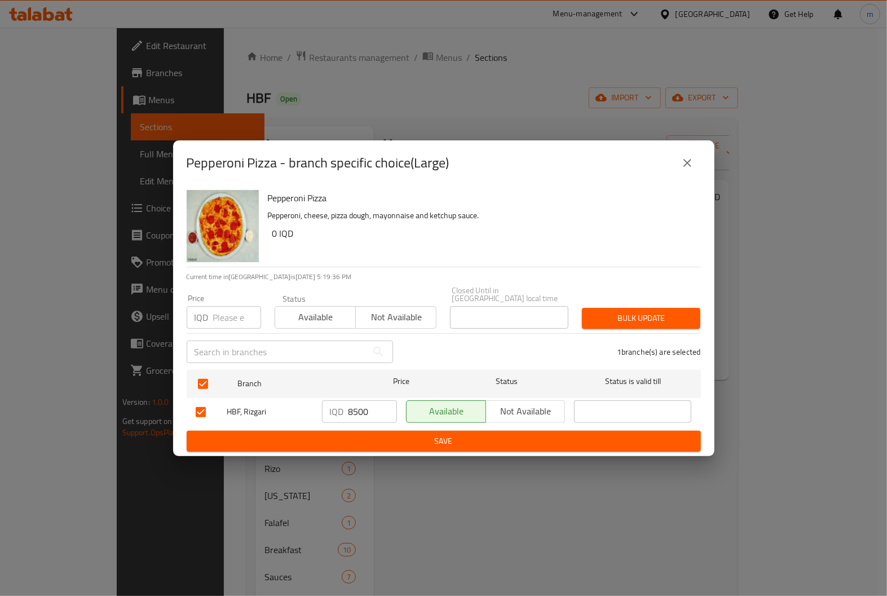
click at [356, 410] on input "8500" at bounding box center [372, 411] width 48 height 23
paste input "90"
type input "9000"
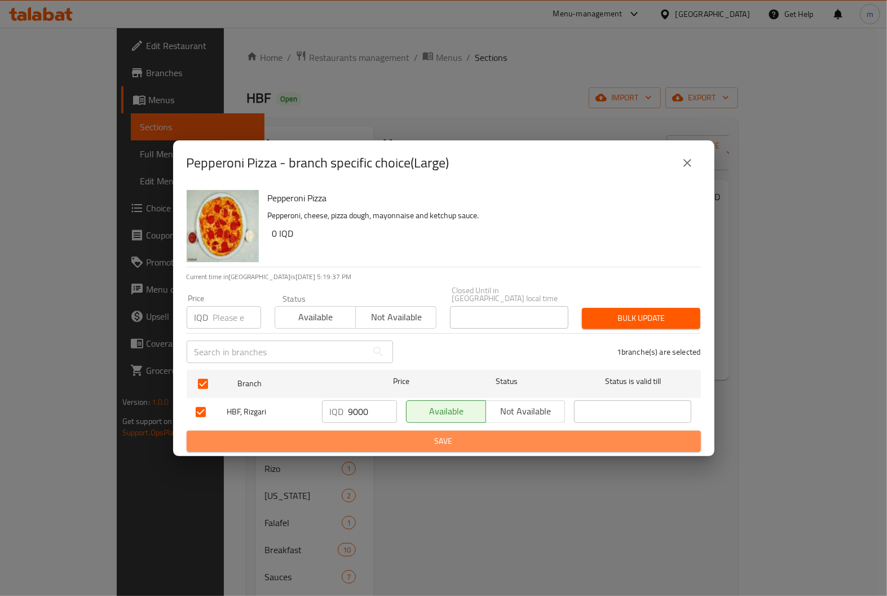
click at [464, 434] on span "Save" at bounding box center [444, 441] width 496 height 14
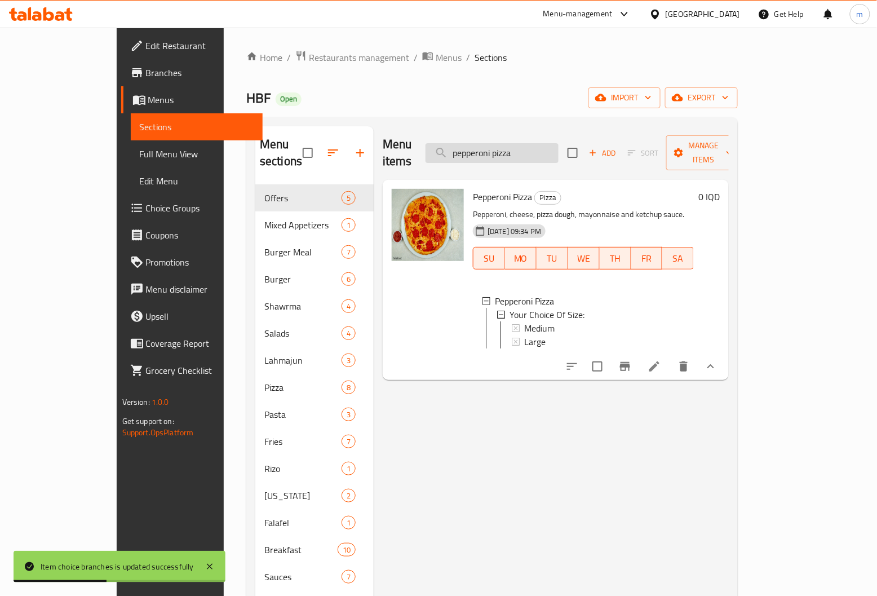
click at [520, 143] on input "pepperoni pizza" at bounding box center [492, 153] width 133 height 20
paste input "margherita"
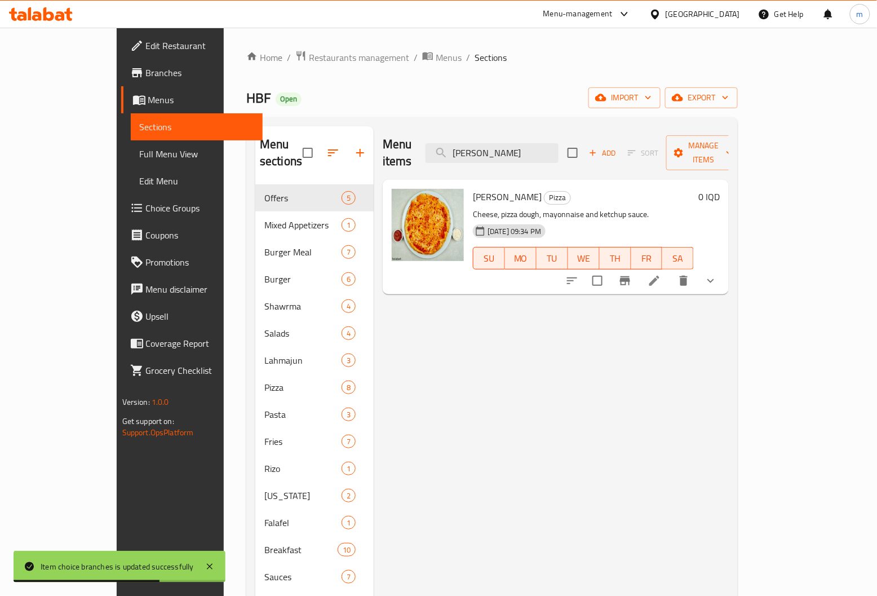
type input "margherita pizza"
click at [718, 274] on icon "show more" at bounding box center [711, 281] width 14 height 14
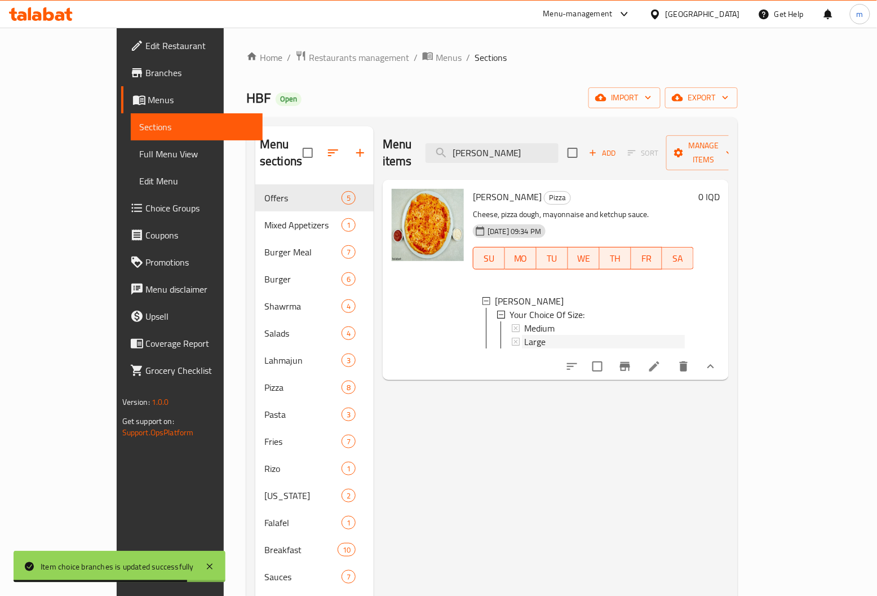
click at [539, 335] on div "Large" at bounding box center [604, 342] width 161 height 14
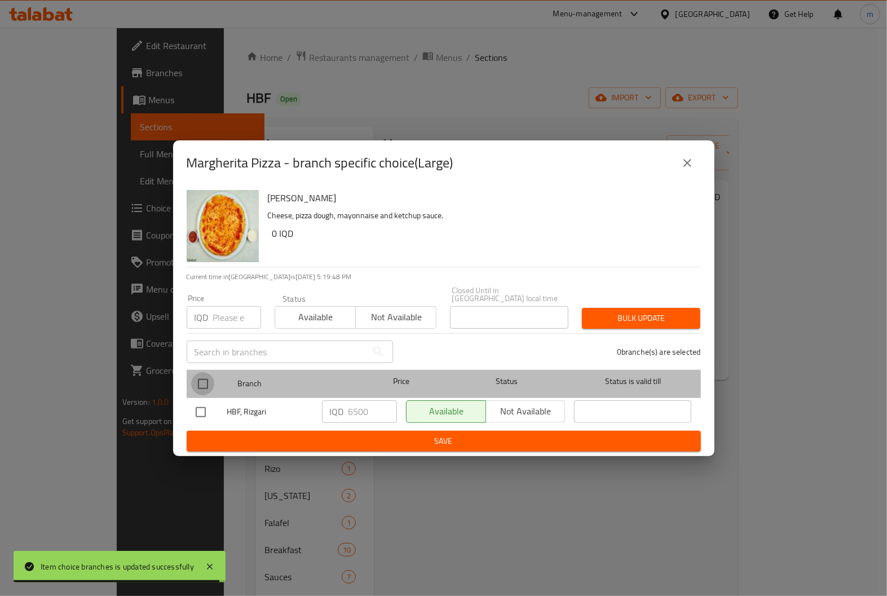
click at [202, 373] on input "checkbox" at bounding box center [203, 384] width 24 height 24
checkbox input "true"
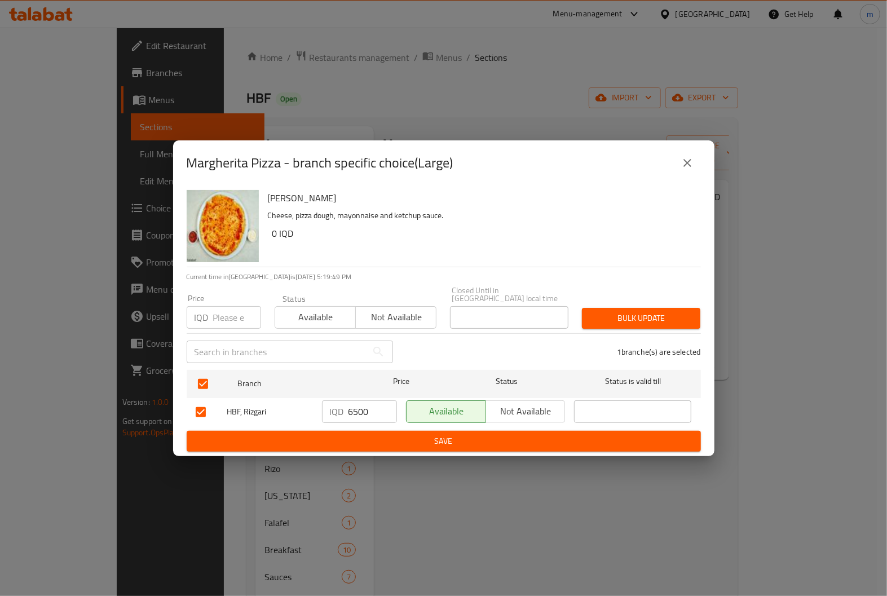
click at [361, 400] on input "6500" at bounding box center [372, 411] width 48 height 23
paste input "7"
type input "7500"
click at [425, 434] on span "Save" at bounding box center [444, 441] width 496 height 14
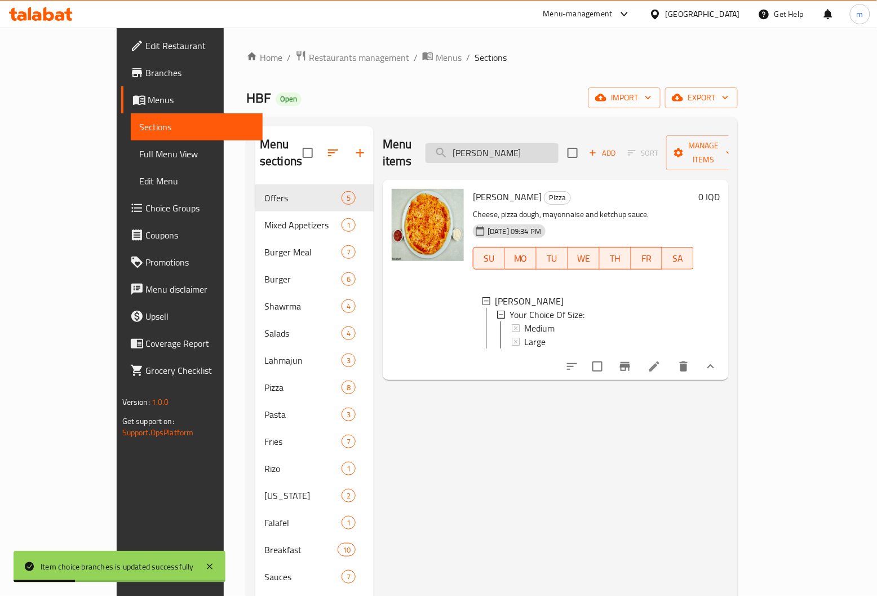
click at [543, 144] on input "margherita pizza" at bounding box center [492, 153] width 133 height 20
paste input "eat pizza 9000"
click at [543, 144] on input "meat pizza 9000" at bounding box center [492, 153] width 133 height 20
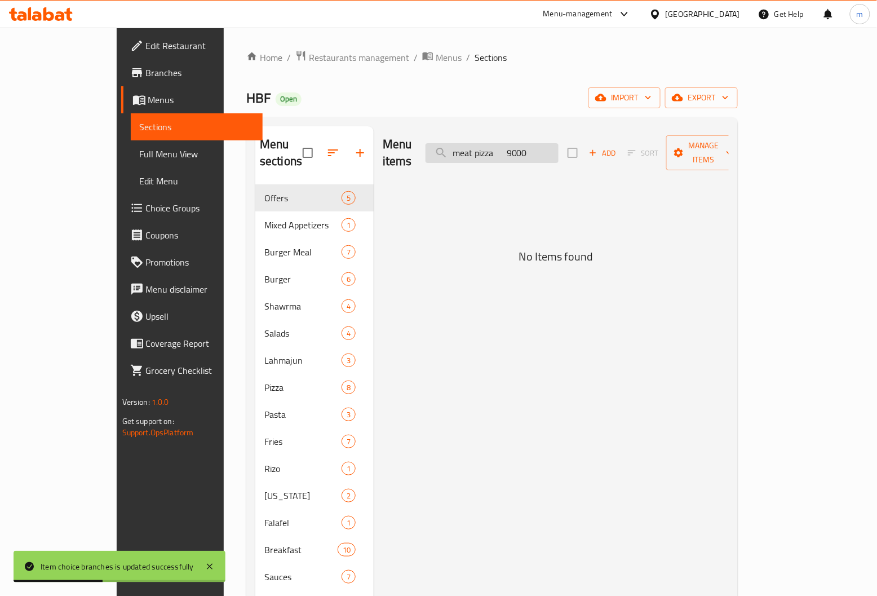
click at [543, 144] on input "meat pizza 9000" at bounding box center [492, 153] width 133 height 20
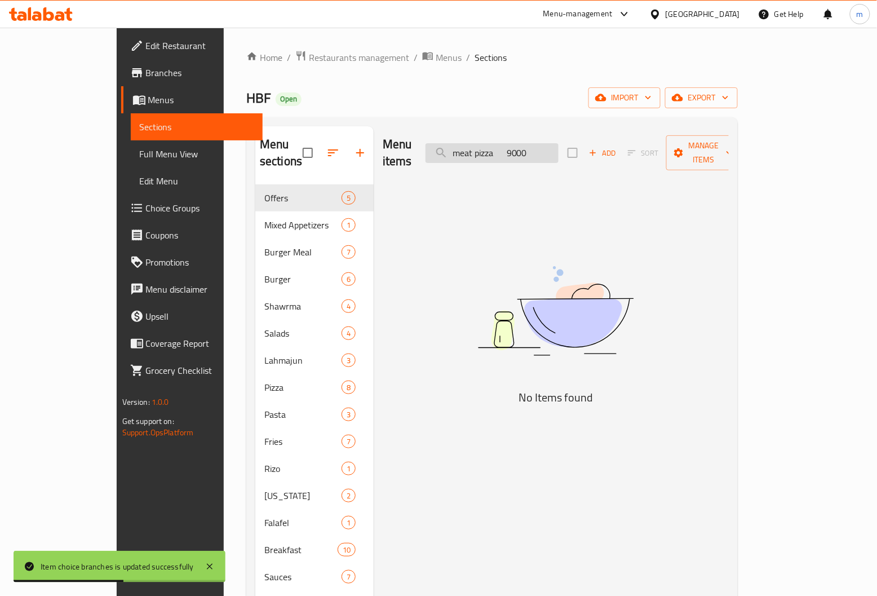
paste input "search"
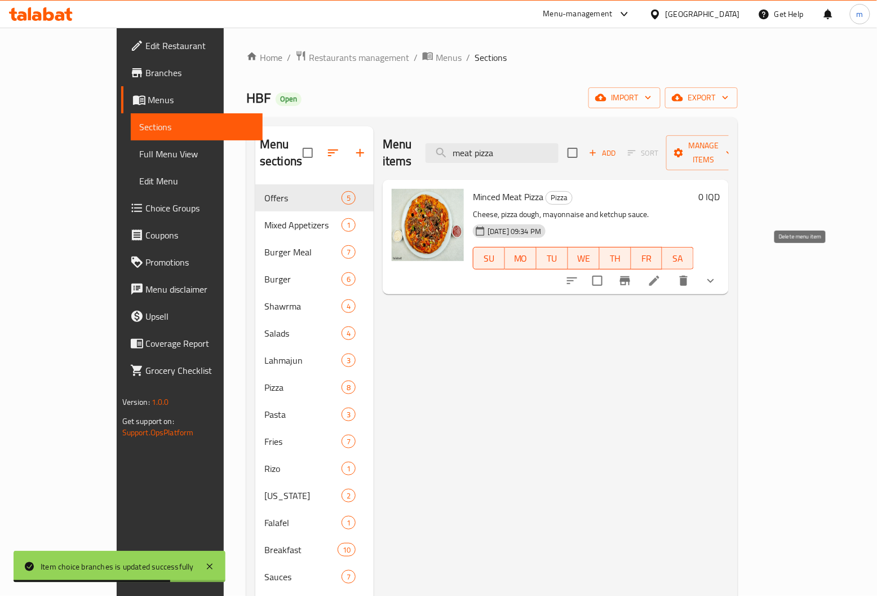
type input "meat pizza"
click at [714, 279] on icon "show more" at bounding box center [711, 281] width 7 height 4
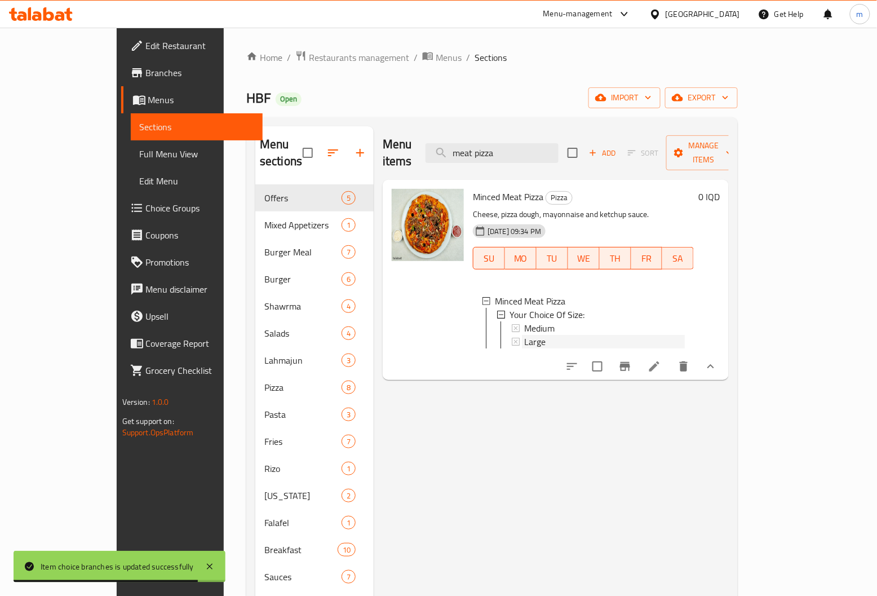
click at [546, 335] on div "Large" at bounding box center [604, 342] width 161 height 14
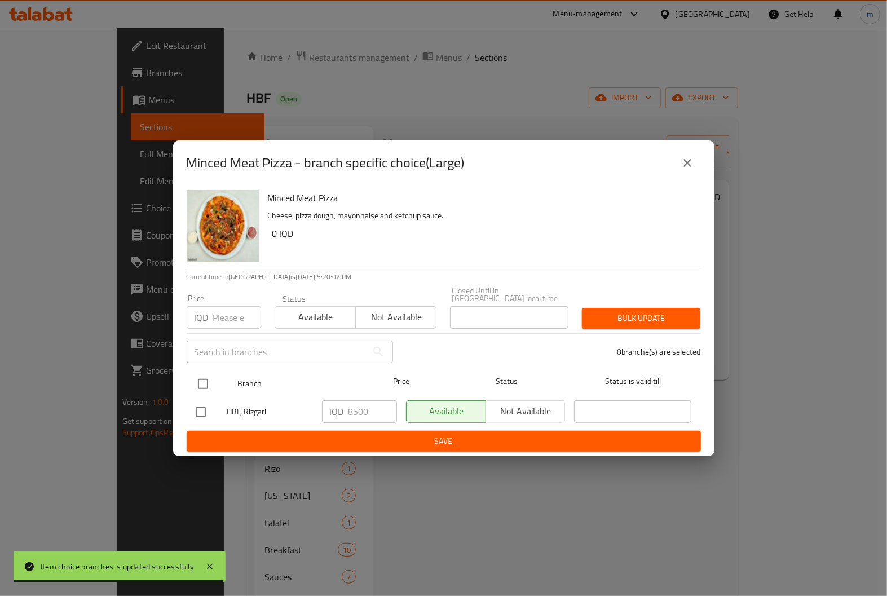
click at [202, 375] on input "checkbox" at bounding box center [203, 384] width 24 height 24
checkbox input "true"
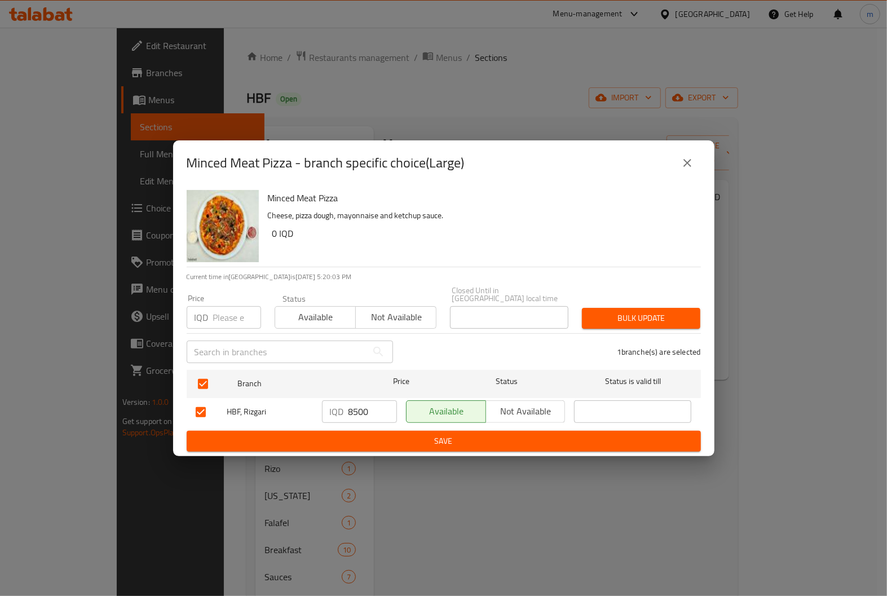
click at [359, 407] on input "8500" at bounding box center [372, 411] width 48 height 23
paste input "number"
click at [354, 403] on input "number" at bounding box center [372, 411] width 48 height 23
type input "9000"
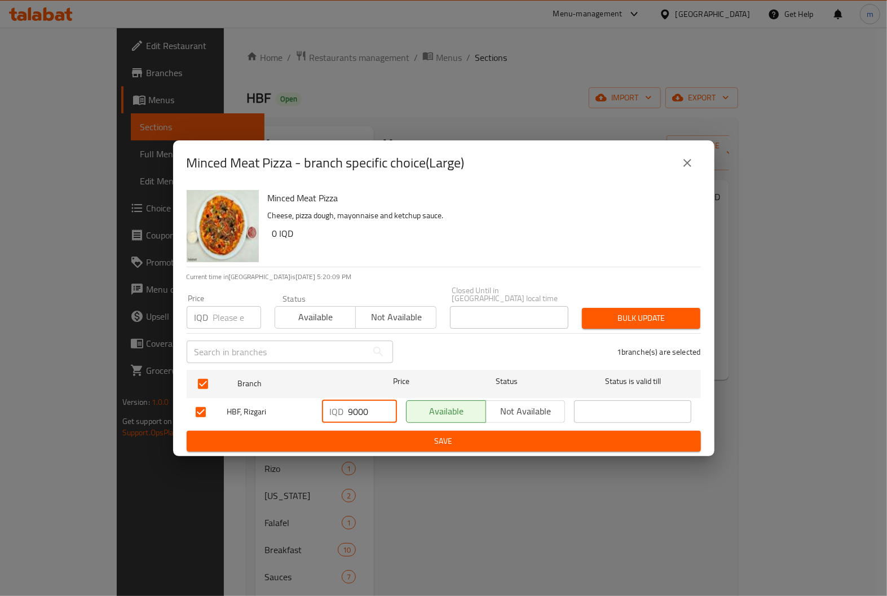
click at [437, 442] on span "Save" at bounding box center [444, 441] width 496 height 14
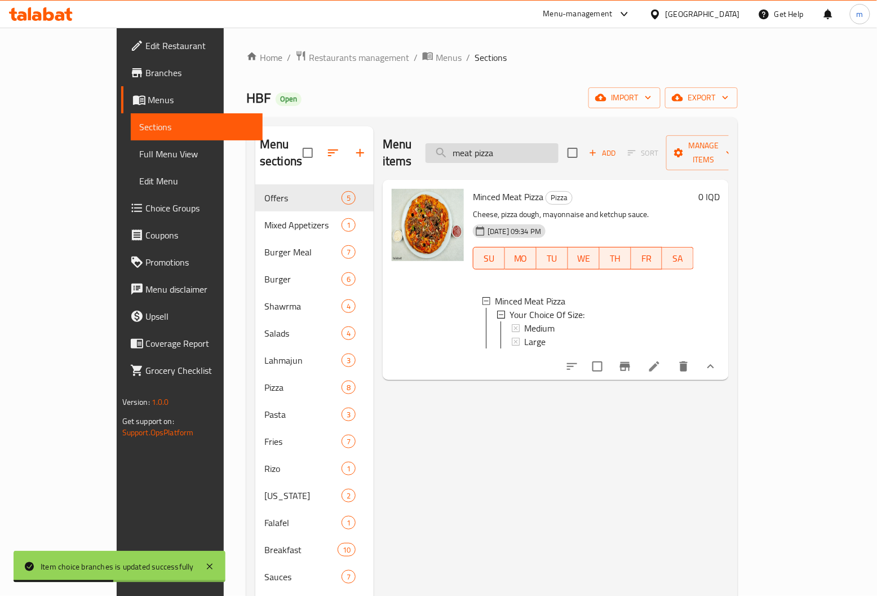
click at [545, 143] on input "meat pizza" at bounding box center [492, 153] width 133 height 20
paste input "chicken"
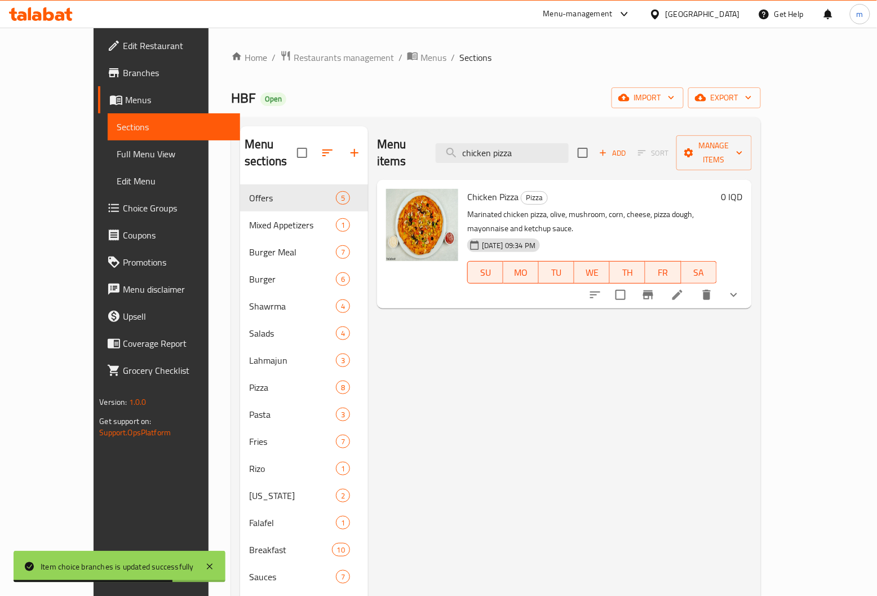
type input "chicken pizza"
drag, startPoint x: 821, startPoint y: 258, endPoint x: 811, endPoint y: 266, distance: 12.9
click at [741, 288] on icon "show more" at bounding box center [734, 295] width 14 height 14
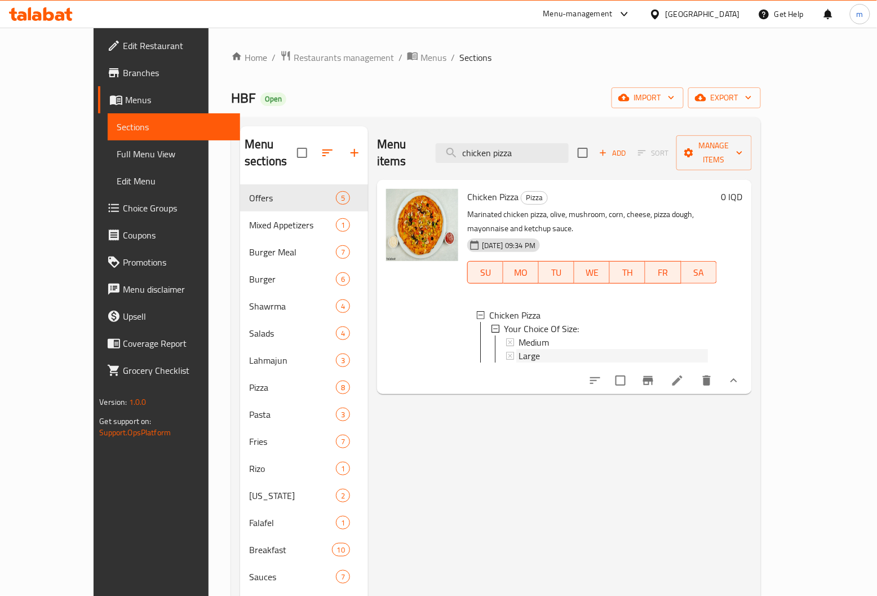
click at [519, 349] on div "Large" at bounding box center [613, 356] width 189 height 14
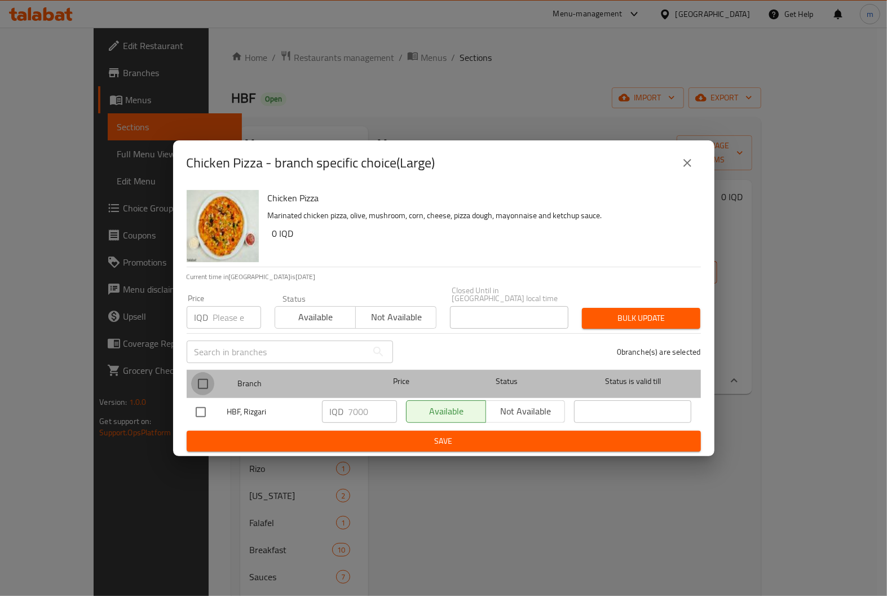
click at [203, 372] on input "checkbox" at bounding box center [203, 384] width 24 height 24
checkbox input "true"
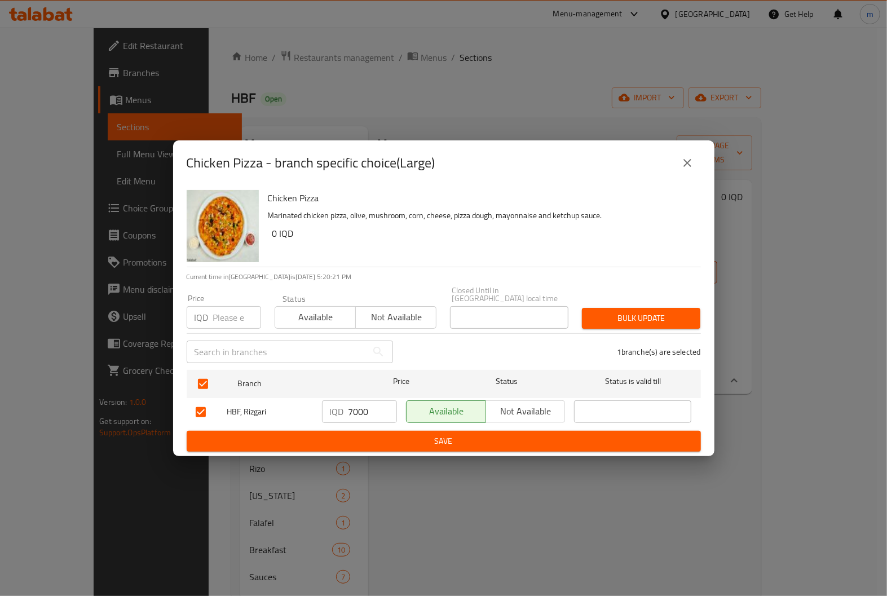
click at [356, 400] on input "7000" at bounding box center [372, 411] width 48 height 23
paste input "5"
type input "7500"
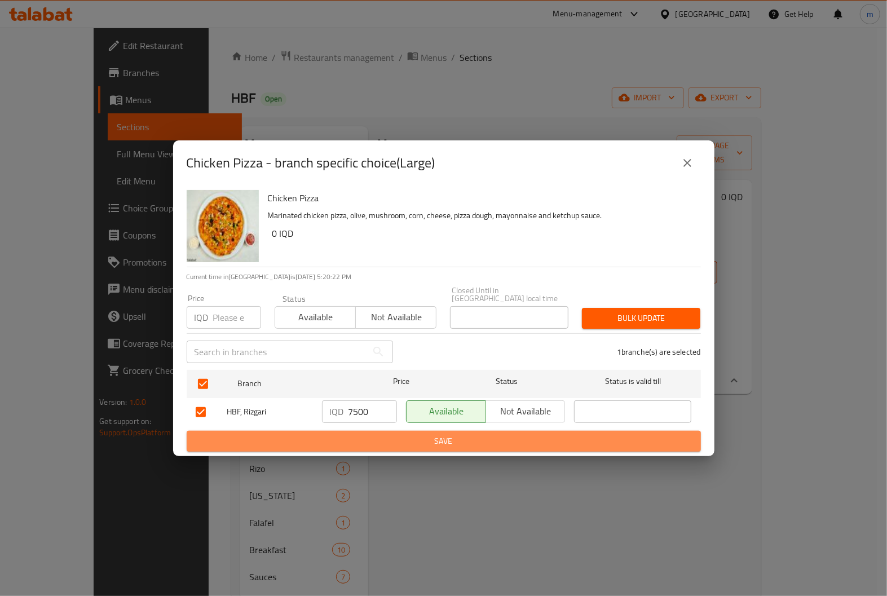
click at [440, 434] on span "Save" at bounding box center [444, 441] width 496 height 14
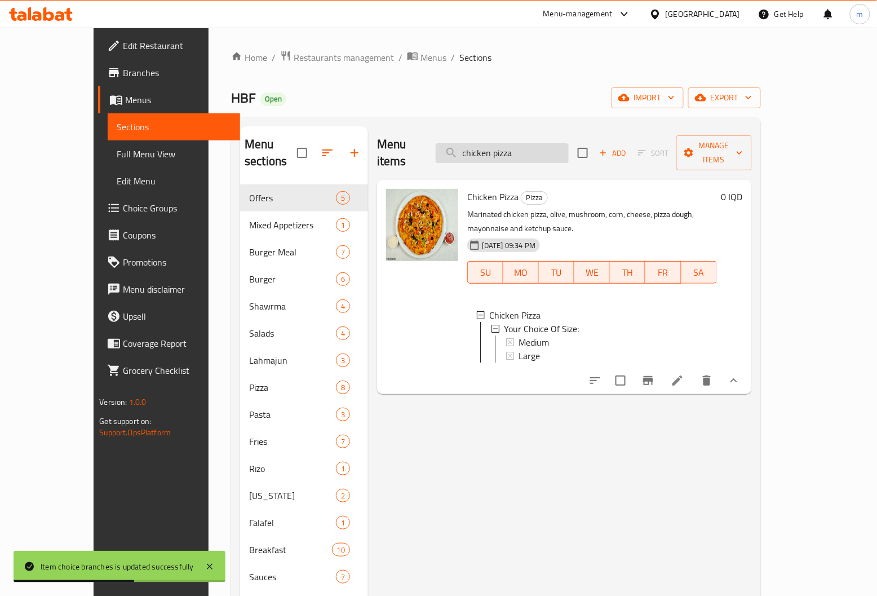
click at [550, 143] on input "chicken pizza" at bounding box center [502, 153] width 133 height 20
paste input "Calzone"
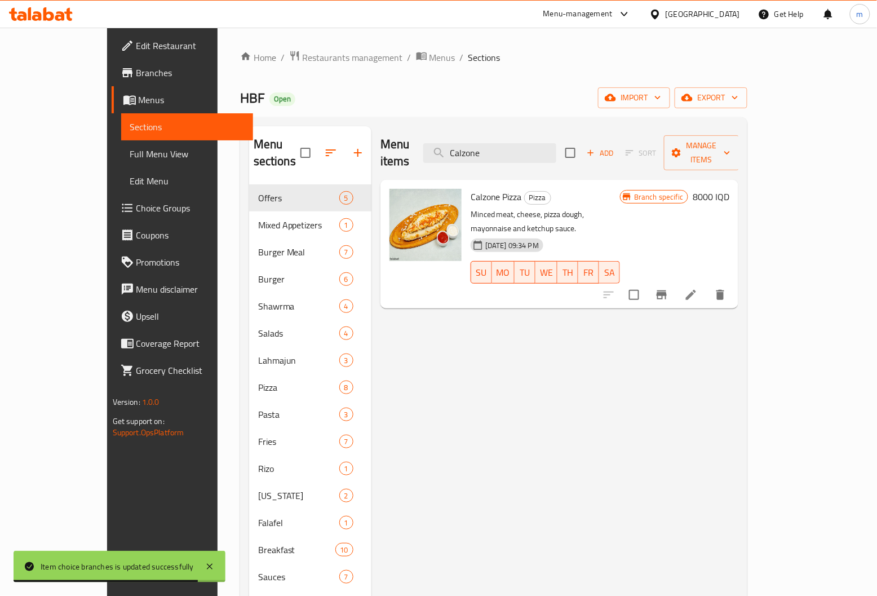
type input "Calzone"
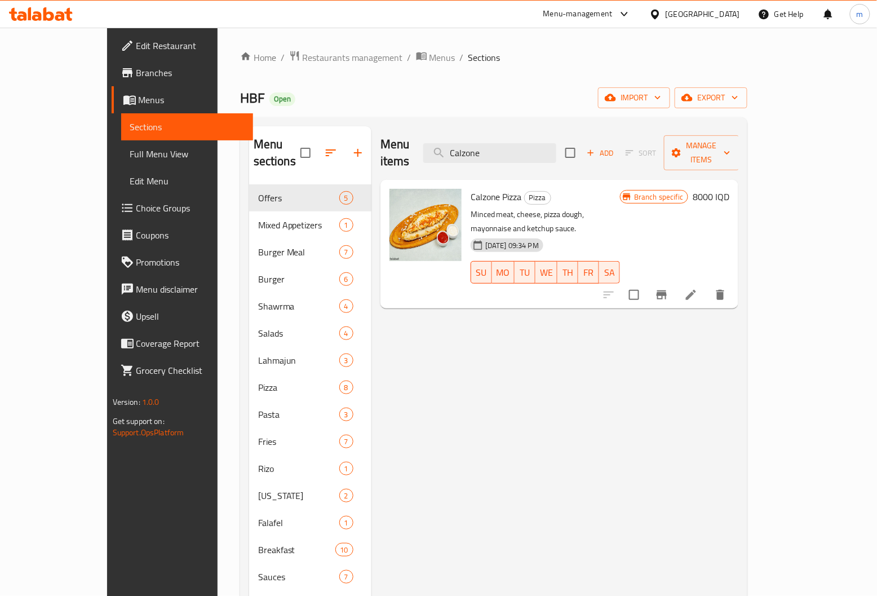
click at [676, 281] on button "Branch-specific-item" at bounding box center [661, 294] width 27 height 27
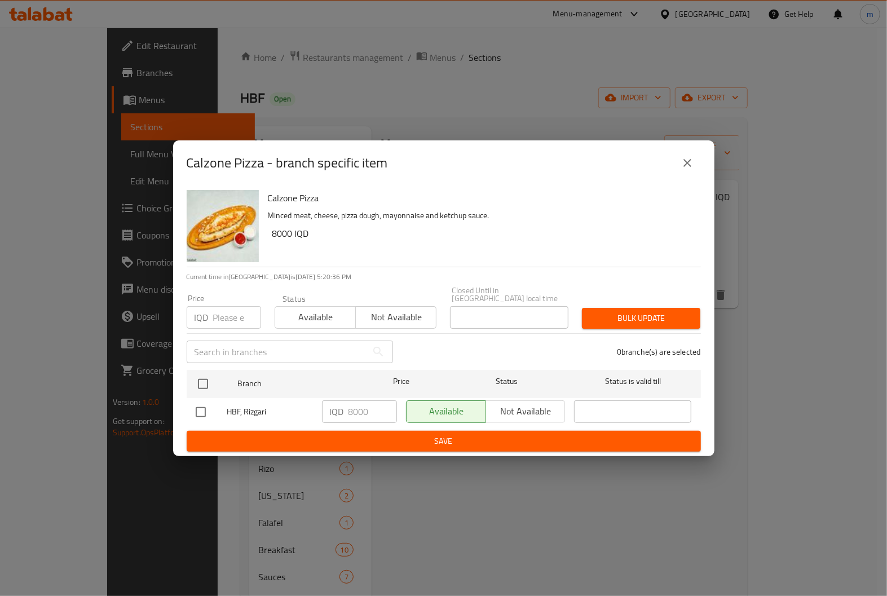
click at [690, 165] on icon "close" at bounding box center [687, 163] width 8 height 8
